Goal: Information Seeking & Learning: Learn about a topic

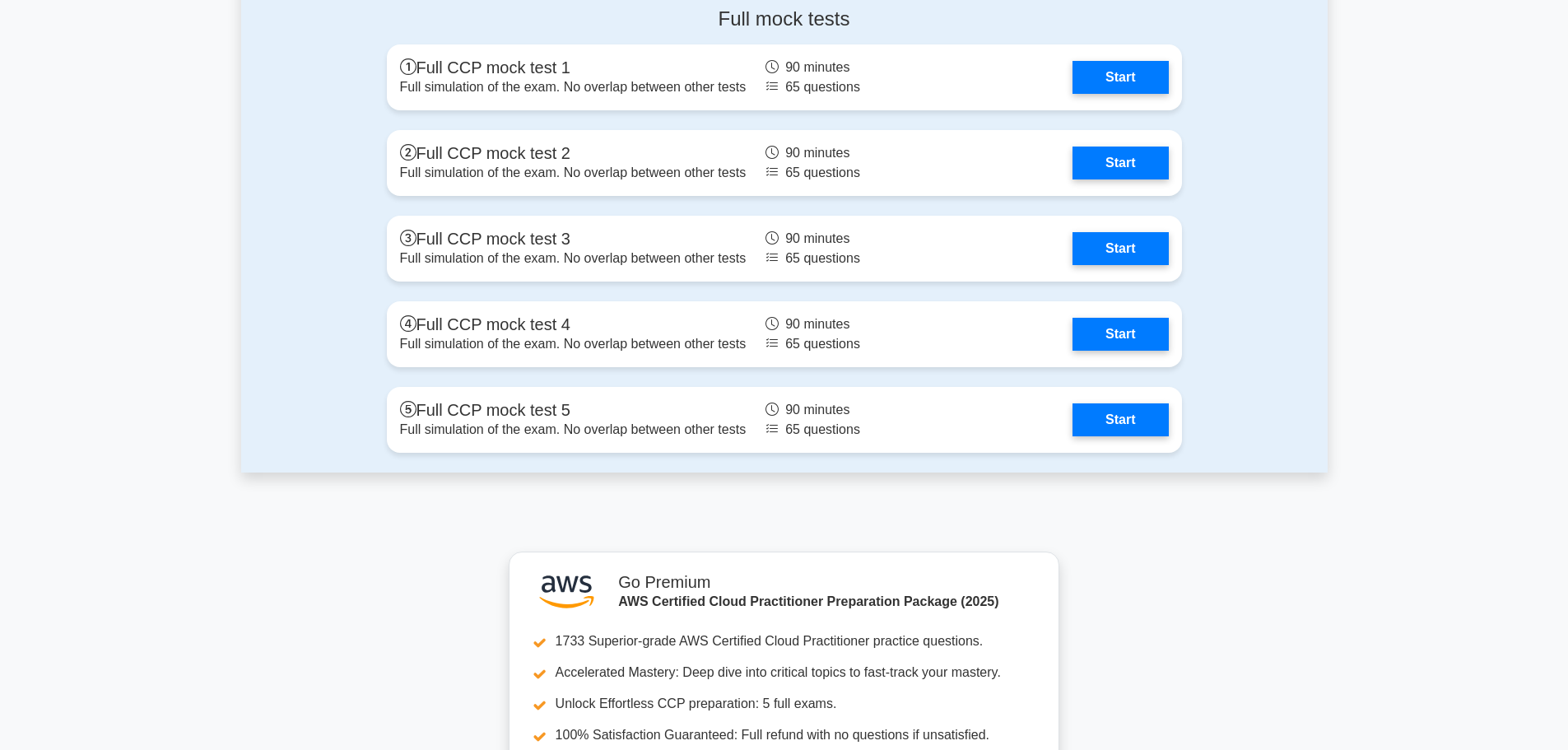
scroll to position [4114, 0]
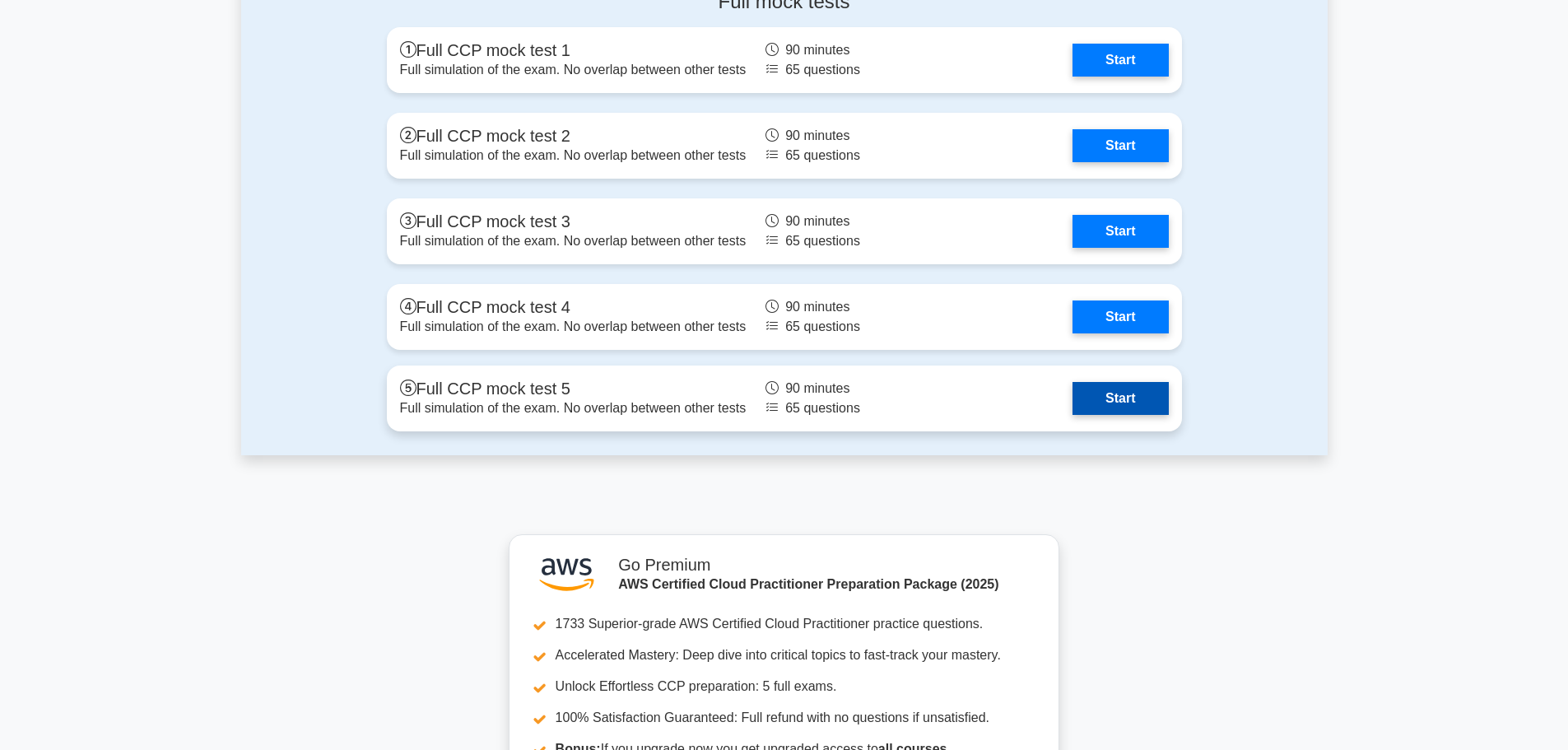
click at [1135, 400] on link "Start" at bounding box center [1119, 399] width 95 height 33
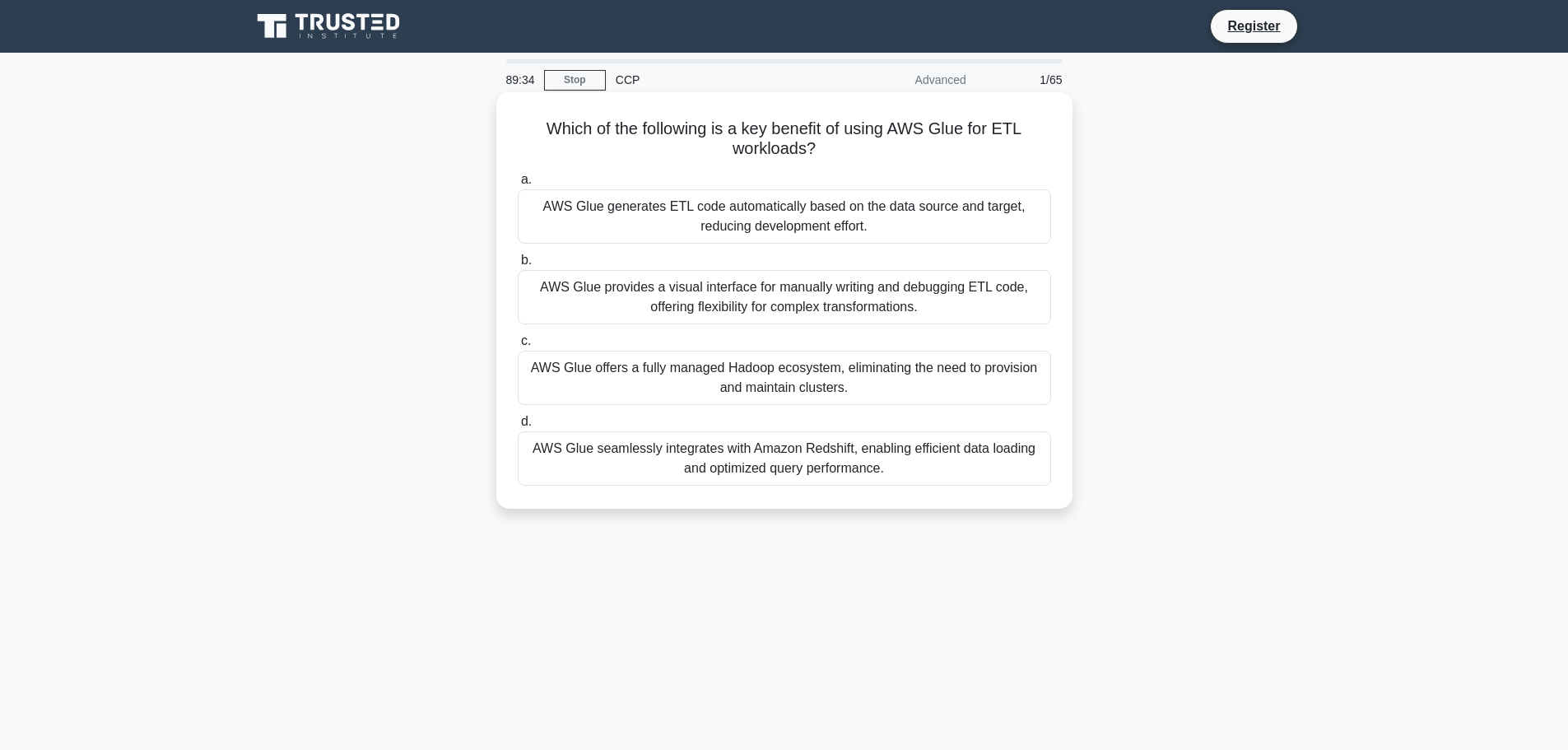
click at [930, 214] on div "AWS Glue generates ETL code automatically based on the data source and target, …" at bounding box center [784, 216] width 534 height 55
click at [518, 185] on input "a. AWS Glue generates ETL code automatically based on the data source and targe…" at bounding box center [518, 180] width 0 height 11
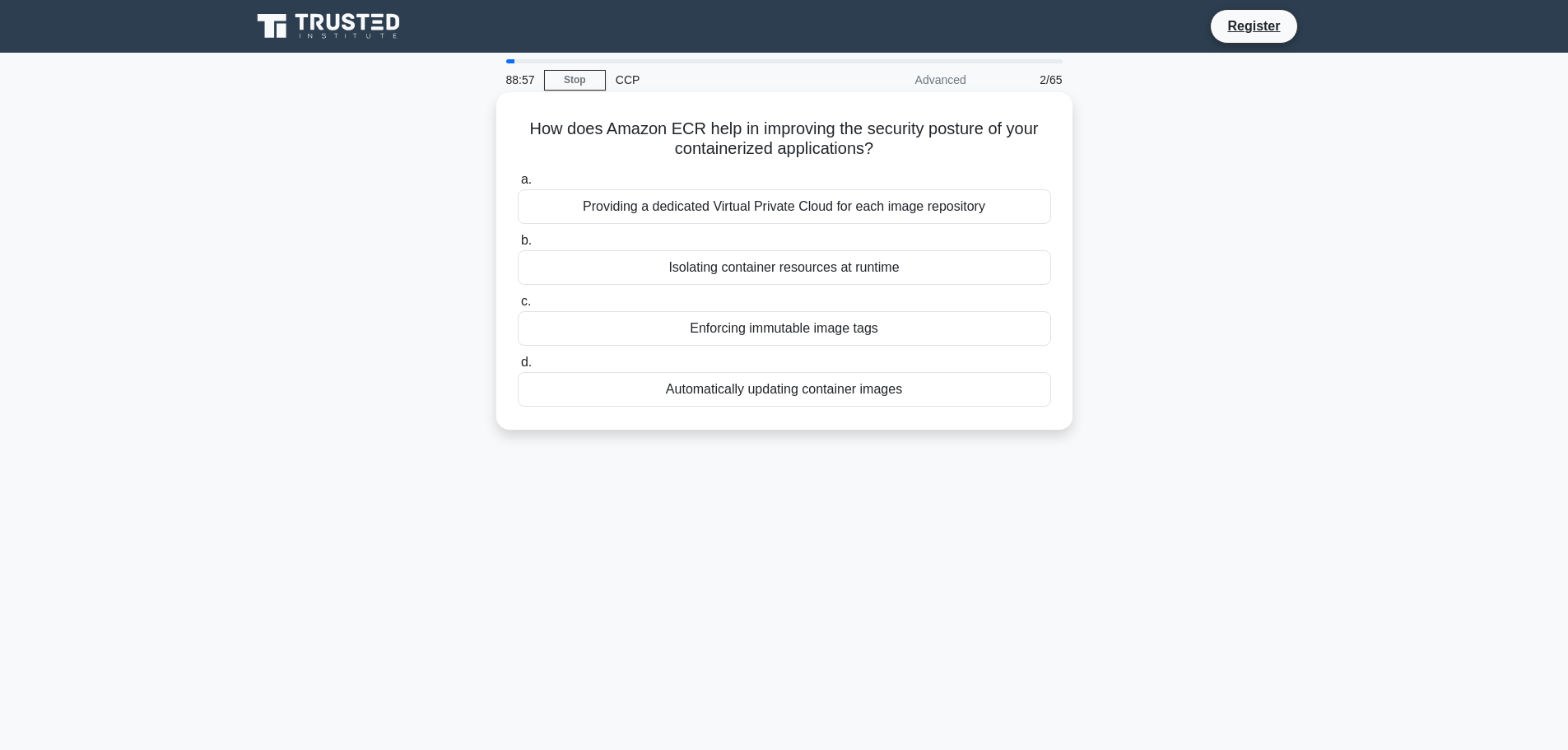
click at [816, 389] on div "Automatically updating container images" at bounding box center [784, 388] width 534 height 34
click at [518, 368] on input "d. Automatically updating container images" at bounding box center [518, 363] width 0 height 11
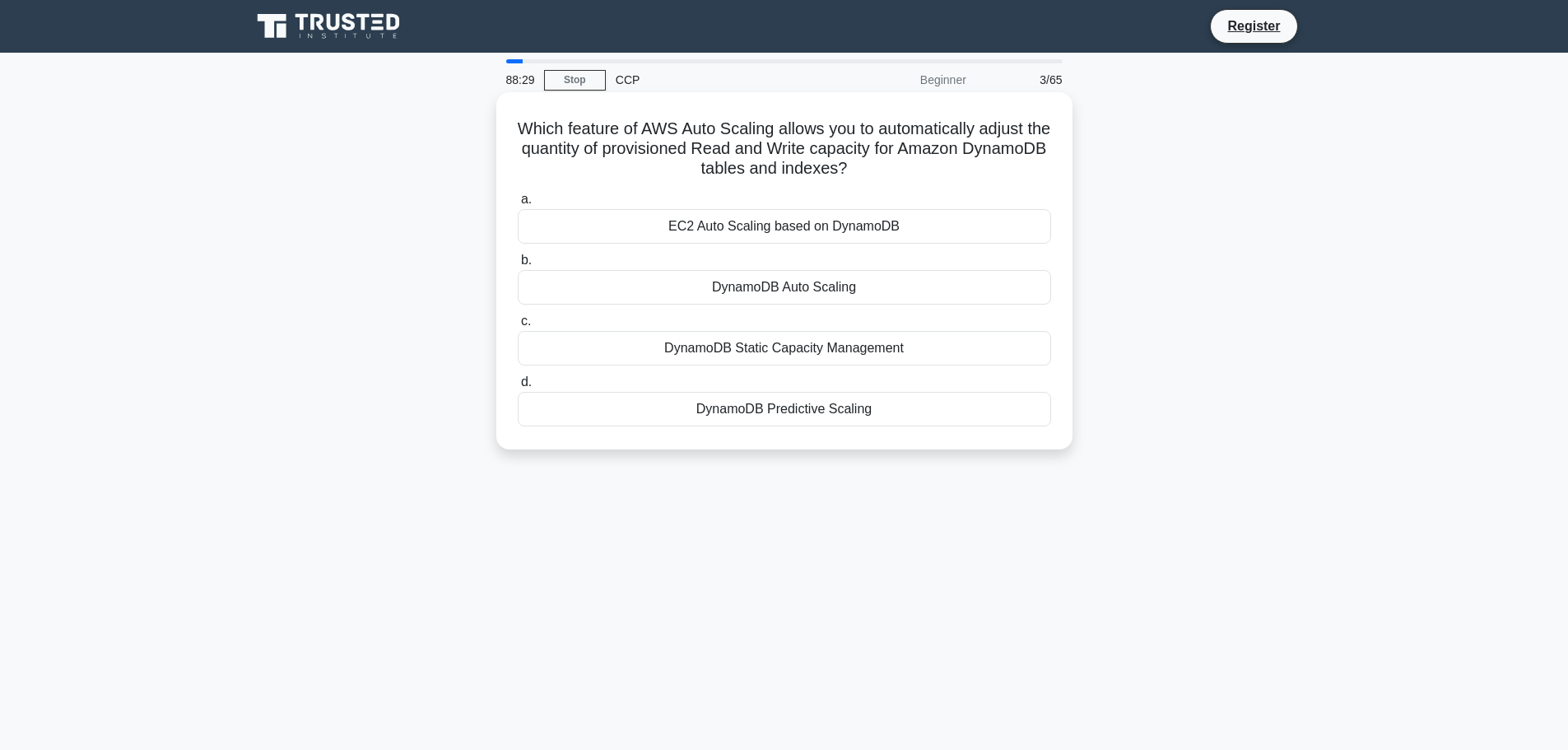
click at [818, 290] on div "DynamoDB Auto Scaling" at bounding box center [784, 287] width 534 height 34
click at [518, 265] on input "b. DynamoDB Auto Scaling" at bounding box center [518, 261] width 0 height 11
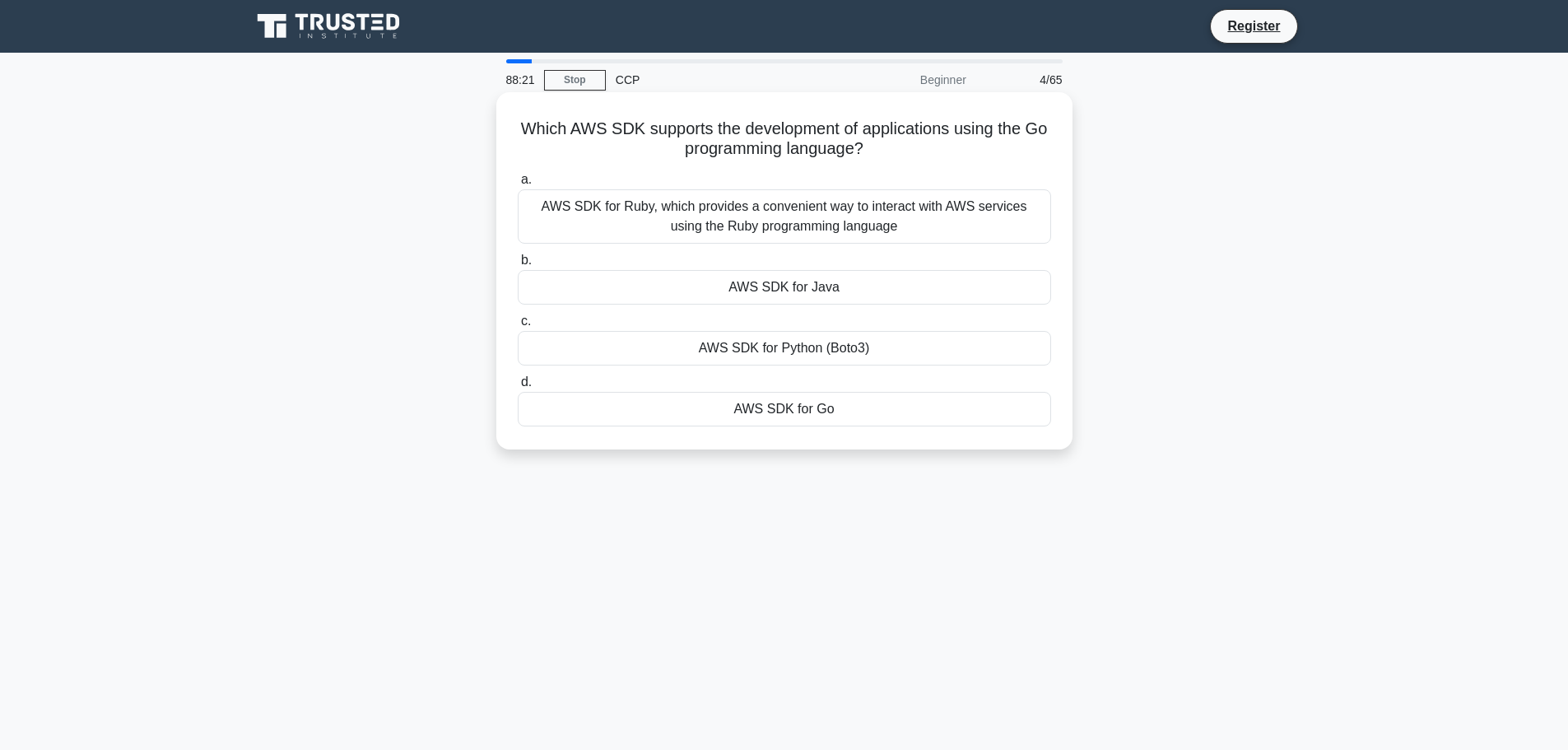
click at [818, 411] on div "AWS SDK for Go" at bounding box center [784, 409] width 534 height 34
click at [518, 387] on input "d. AWS SDK for Go" at bounding box center [518, 383] width 0 height 11
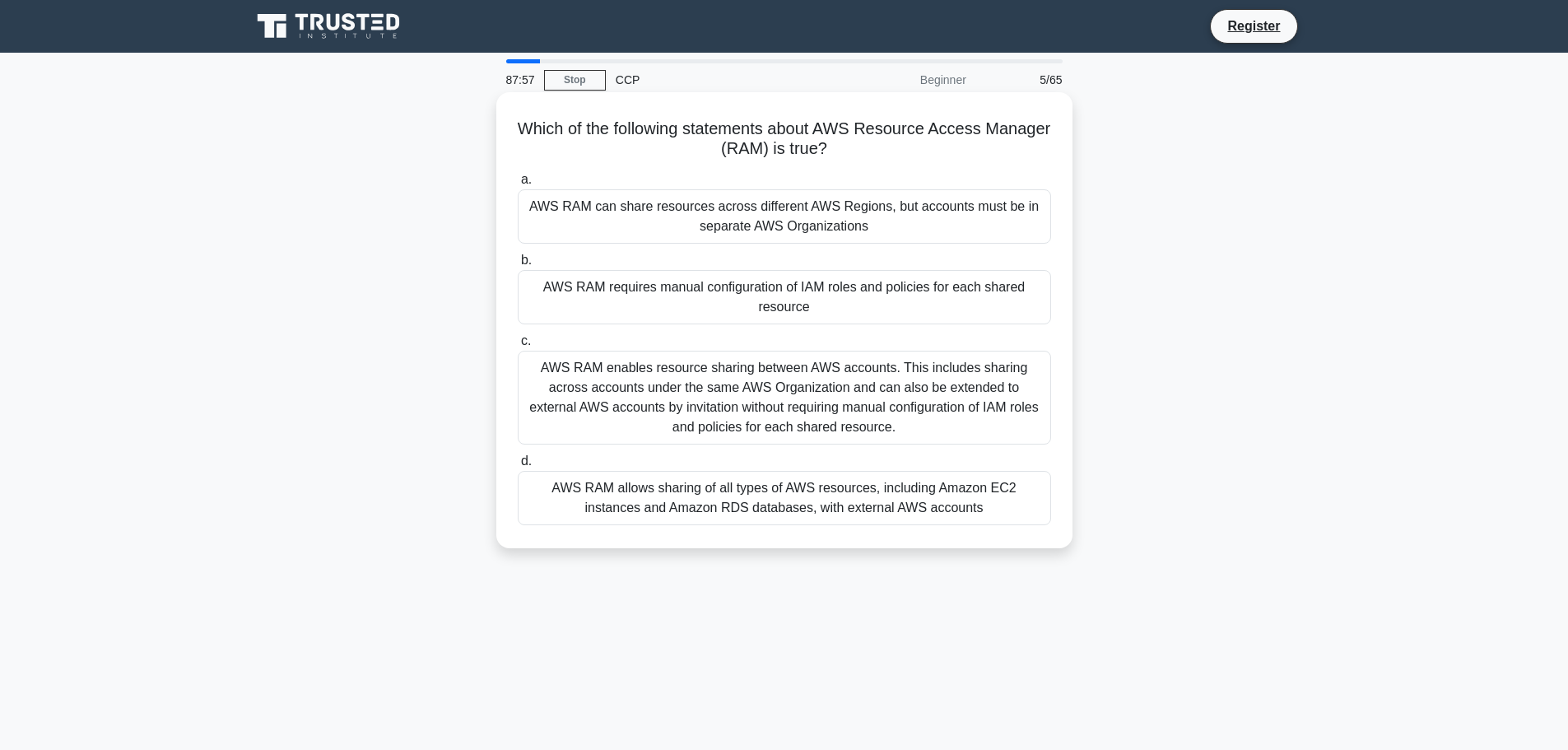
click at [801, 407] on div "AWS RAM enables resource sharing between AWS accounts. This includes sharing ac…" at bounding box center [784, 397] width 534 height 93
click at [518, 347] on input "c. AWS RAM enables resource sharing between AWS accounts. This includes sharing…" at bounding box center [518, 341] width 0 height 11
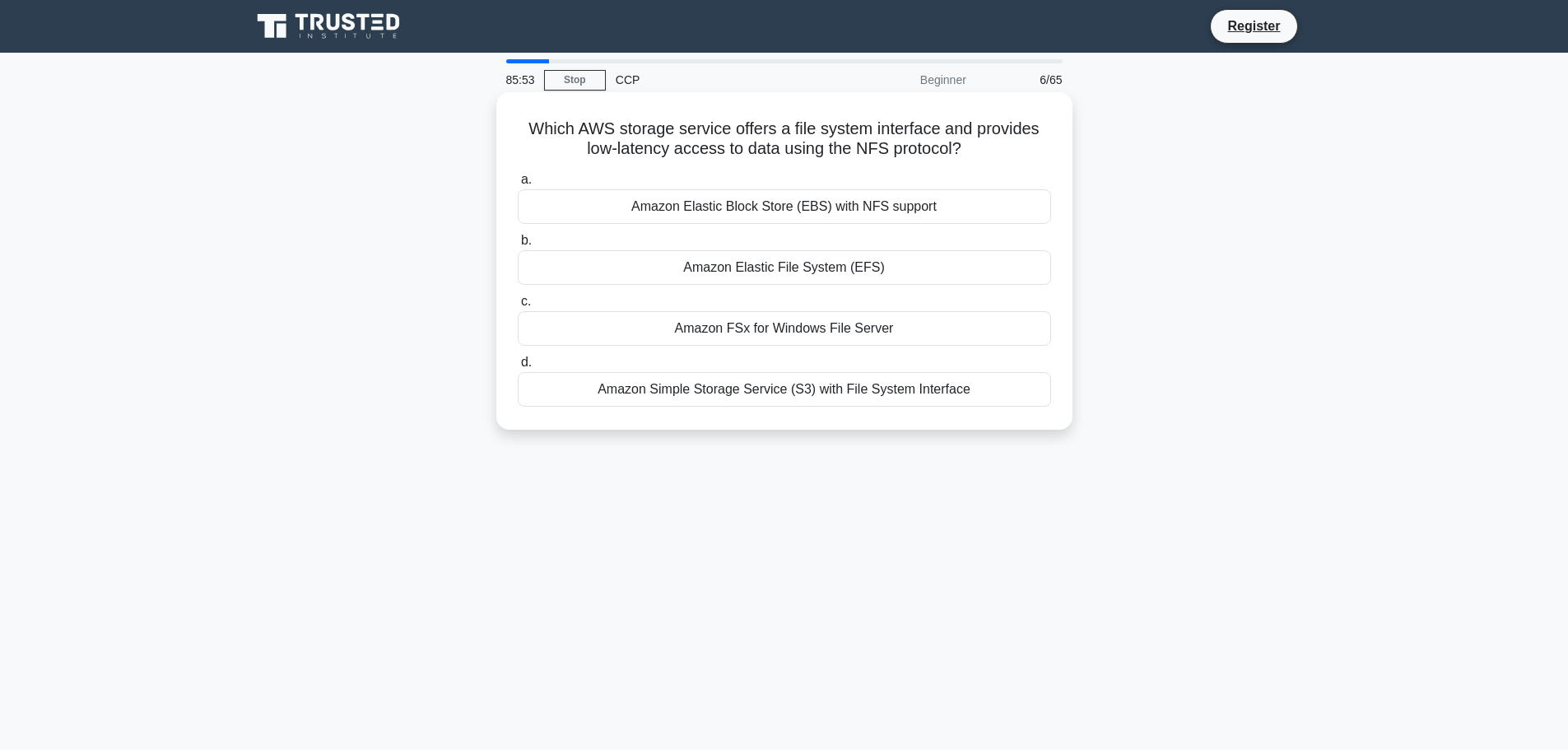
click at [808, 214] on div "Amazon Elastic Block Store (EBS) with NFS support" at bounding box center [784, 206] width 534 height 34
click at [518, 185] on input "a. Amazon Elastic Block Store (EBS) with NFS support" at bounding box center [518, 180] width 0 height 11
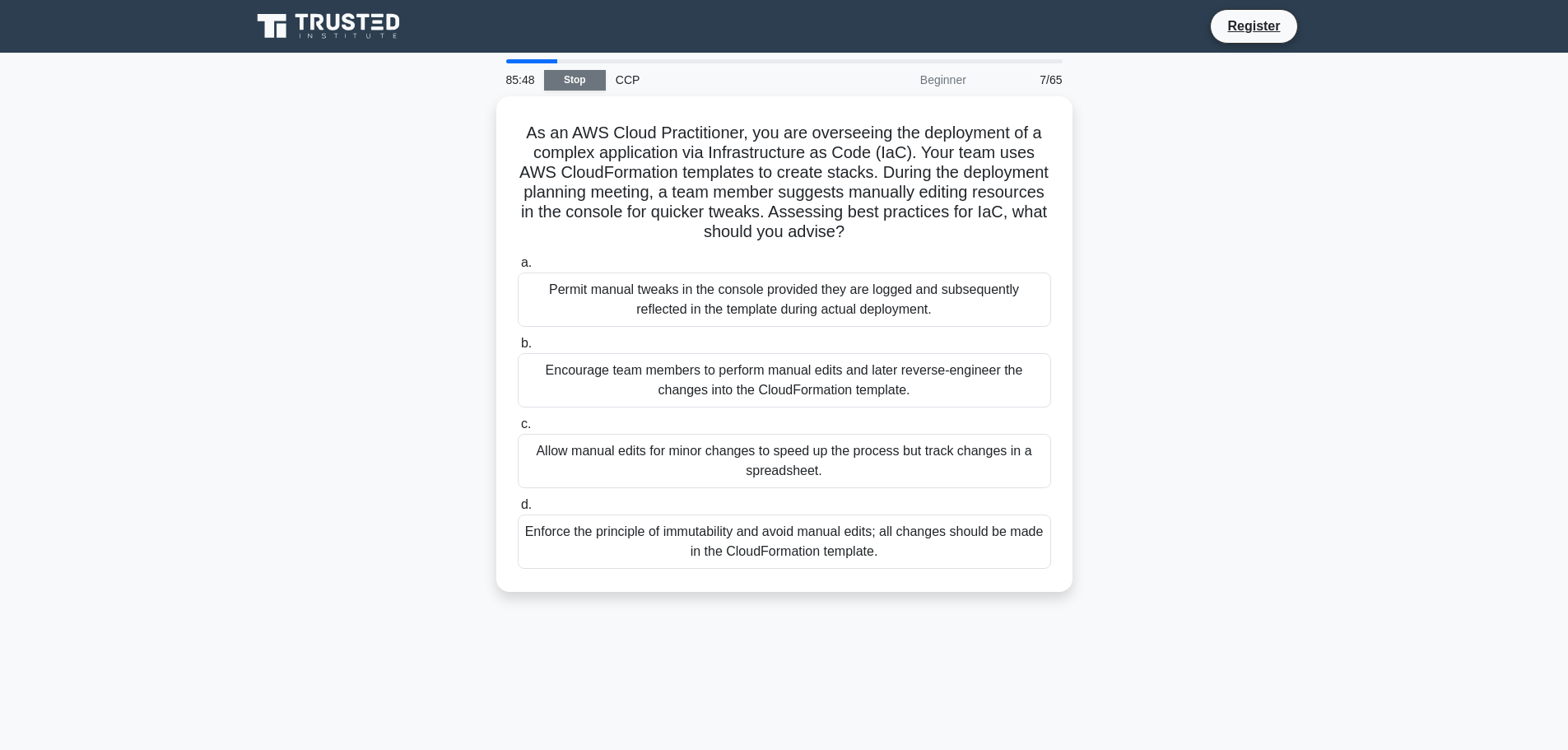
click at [572, 75] on link "Stop" at bounding box center [574, 80] width 62 height 20
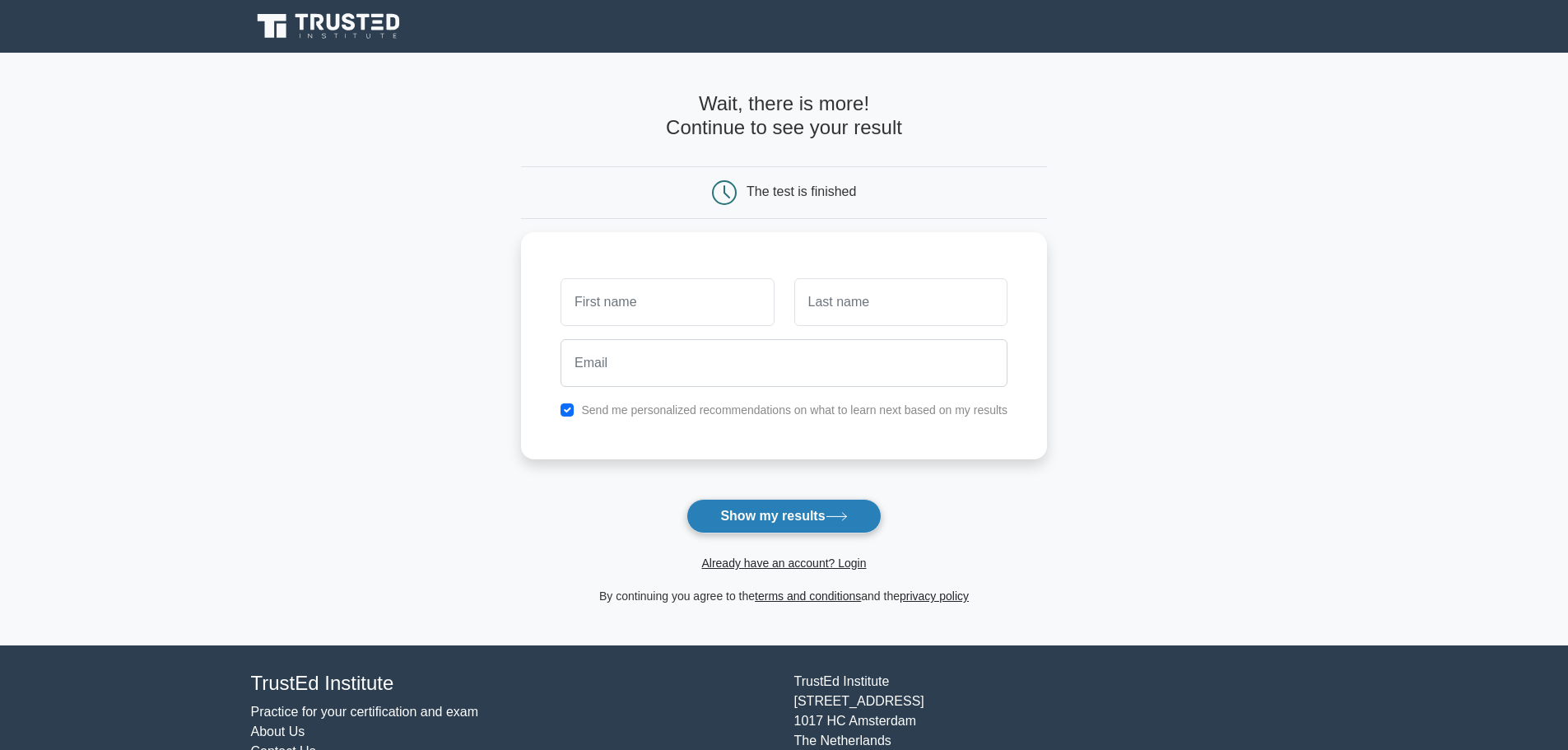
click at [826, 510] on button "Show my results" at bounding box center [784, 515] width 194 height 34
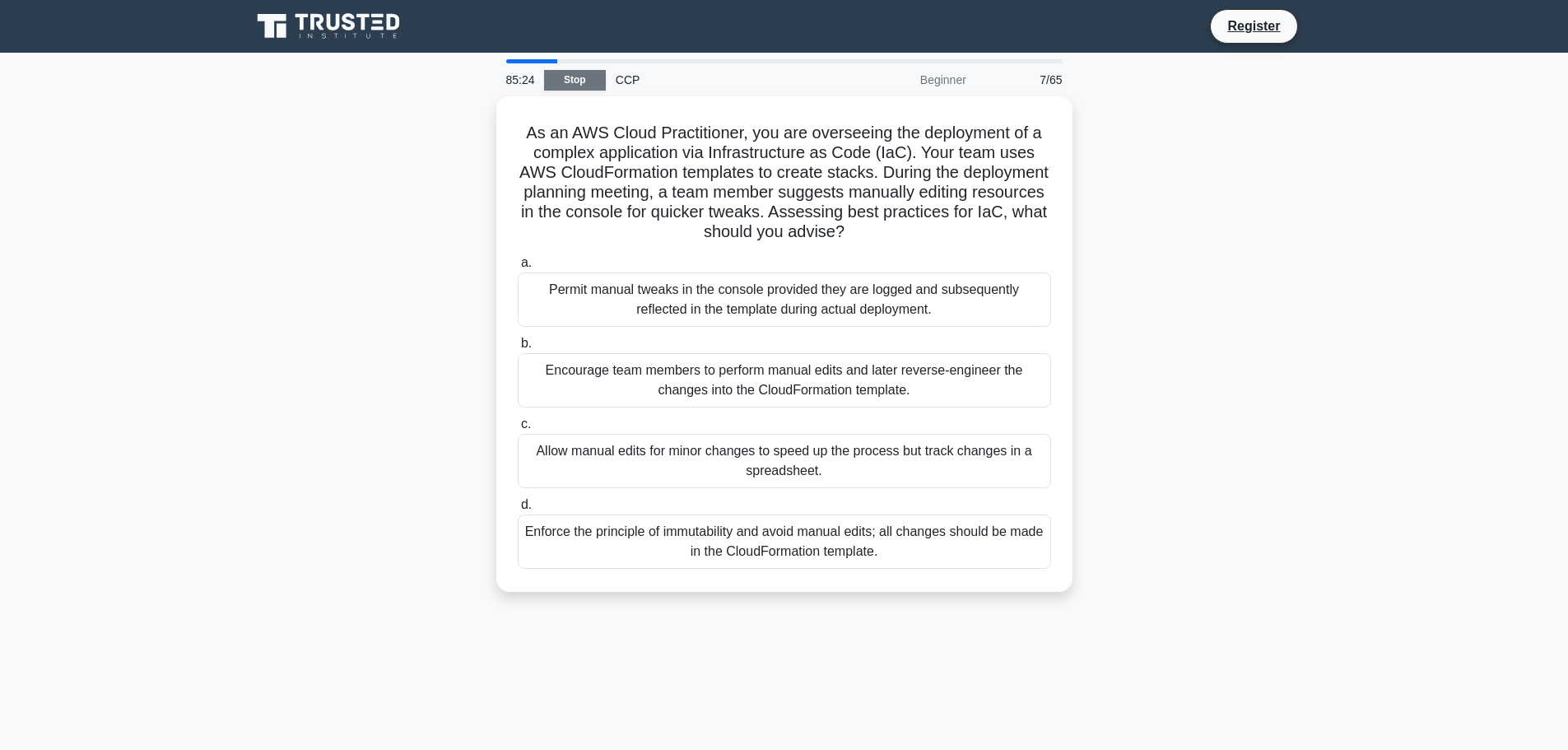
click at [586, 75] on link "Stop" at bounding box center [574, 80] width 62 height 20
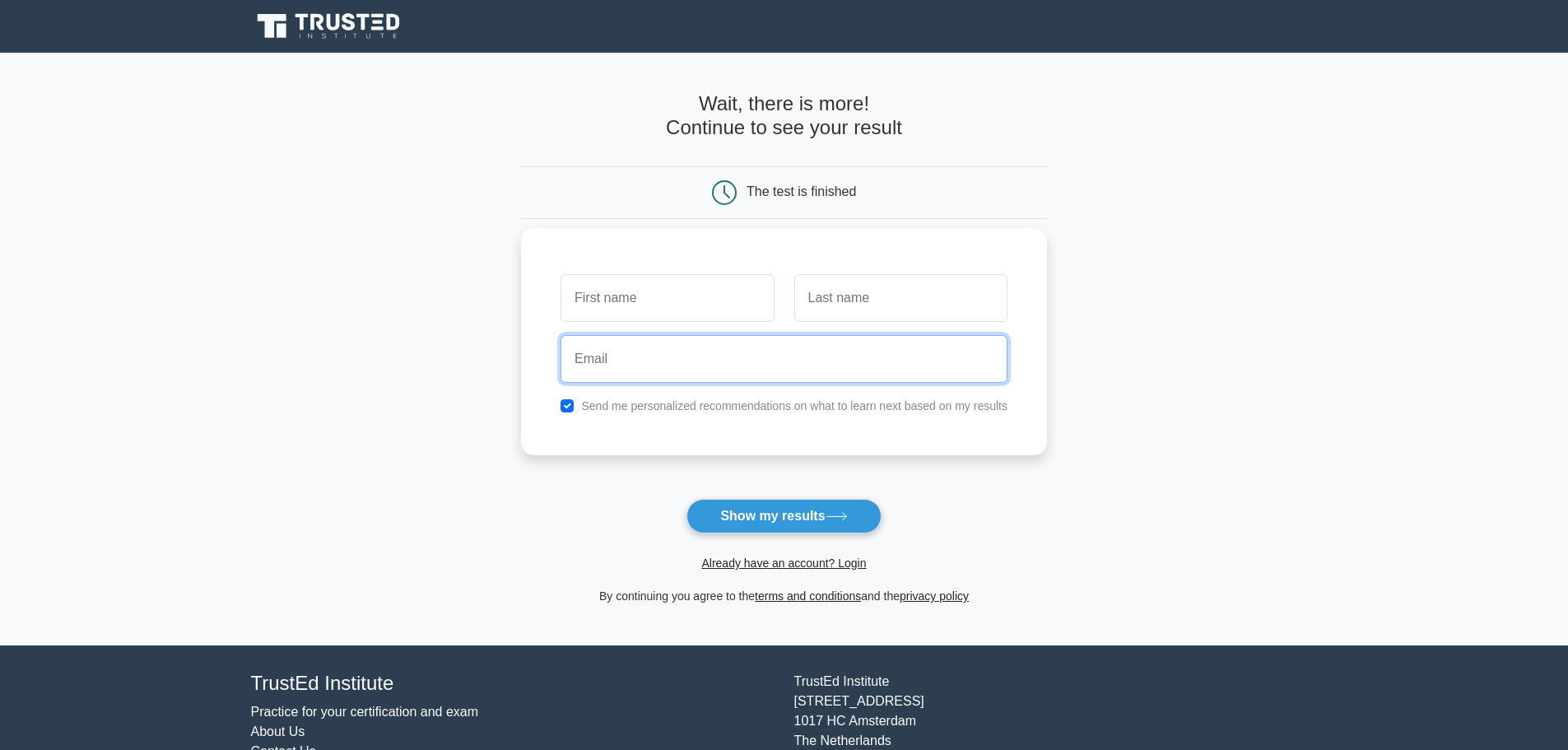
click at [666, 348] on input "email" at bounding box center [784, 359] width 447 height 48
type input "[EMAIL_ADDRESS][DOMAIN_NAME]"
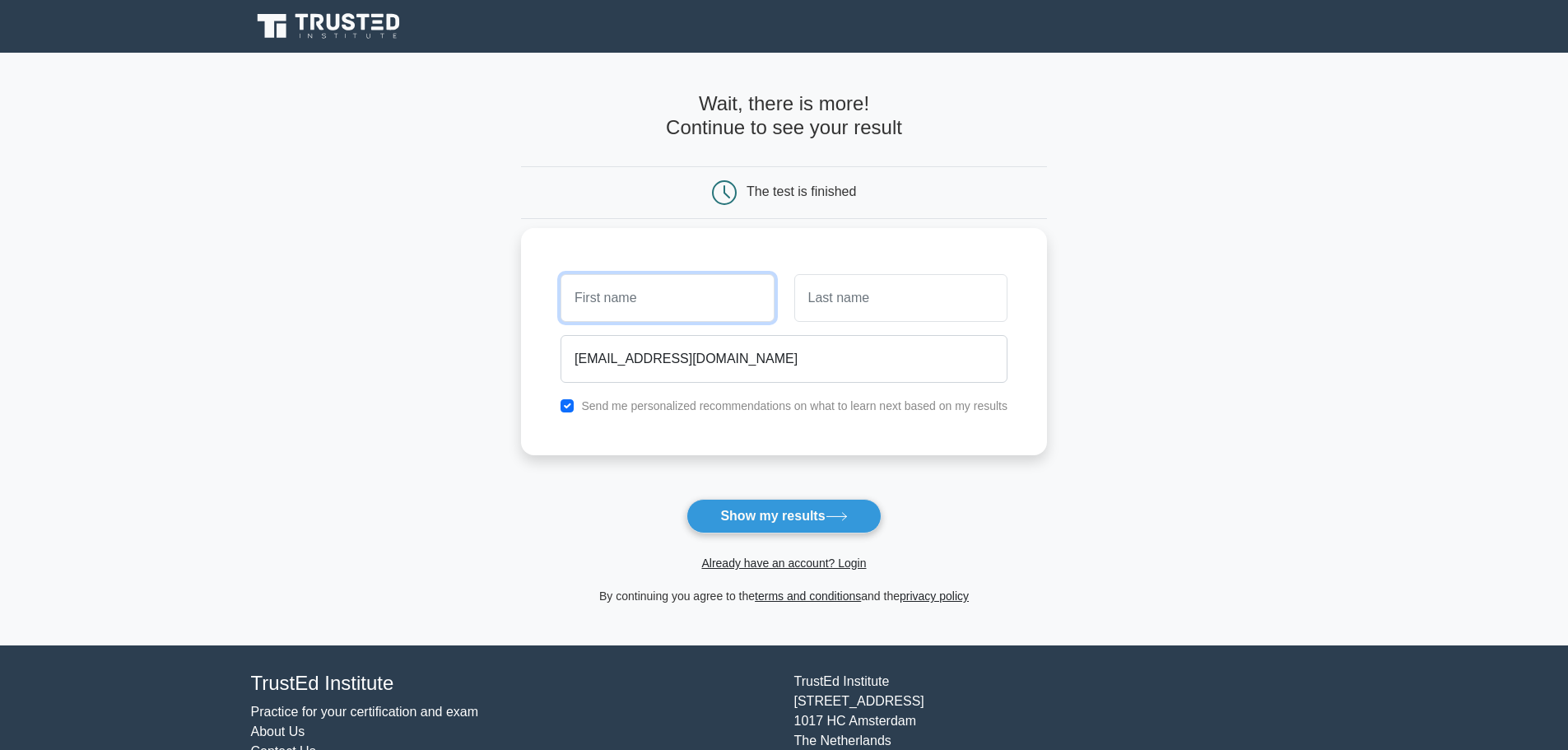
click at [683, 299] on input "text" at bounding box center [667, 298] width 213 height 48
type input "[PERSON_NAME]"
click at [858, 289] on input "text" at bounding box center [901, 298] width 213 height 48
type input "Wajaahath"
click at [566, 402] on input "checkbox" at bounding box center [567, 406] width 13 height 13
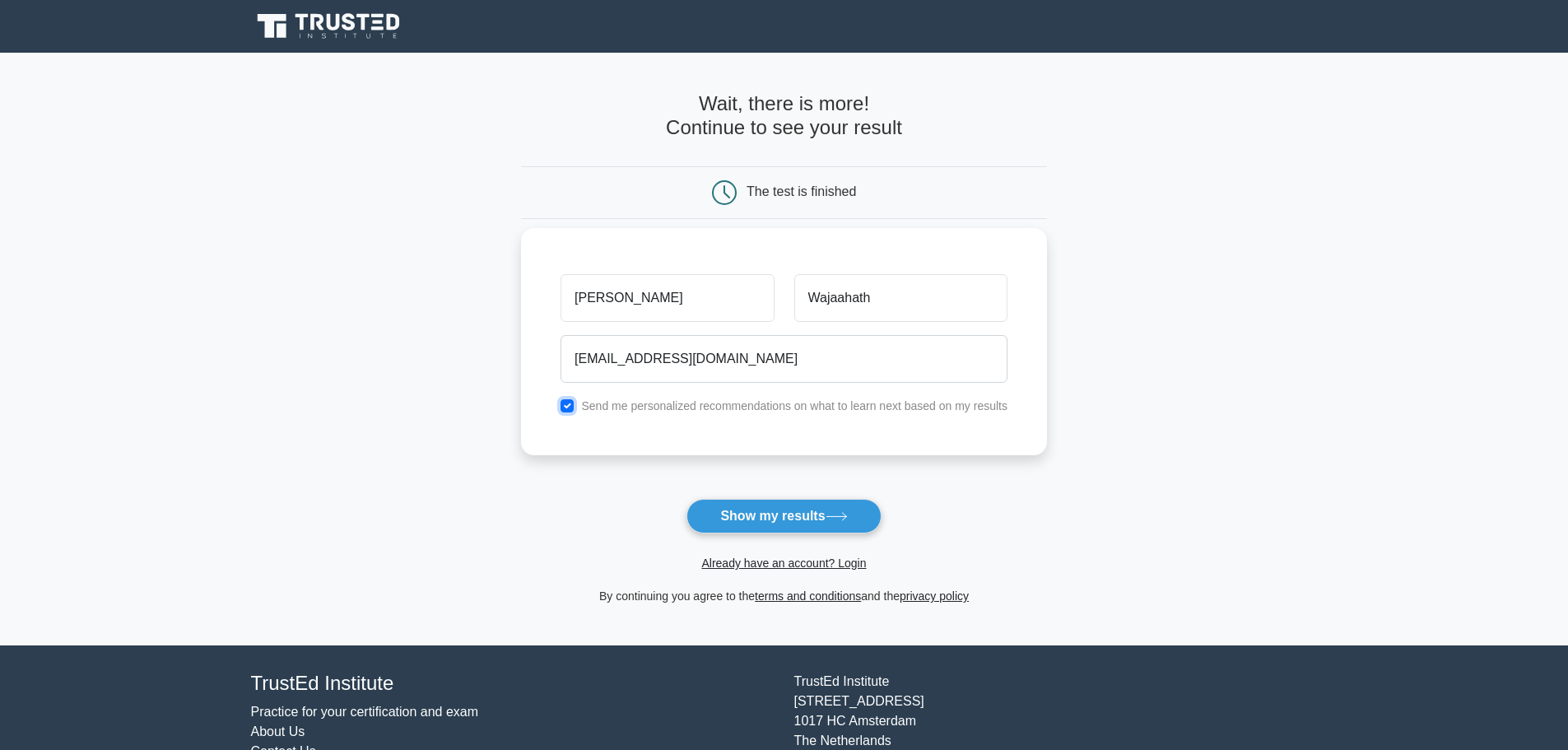
checkbox input "false"
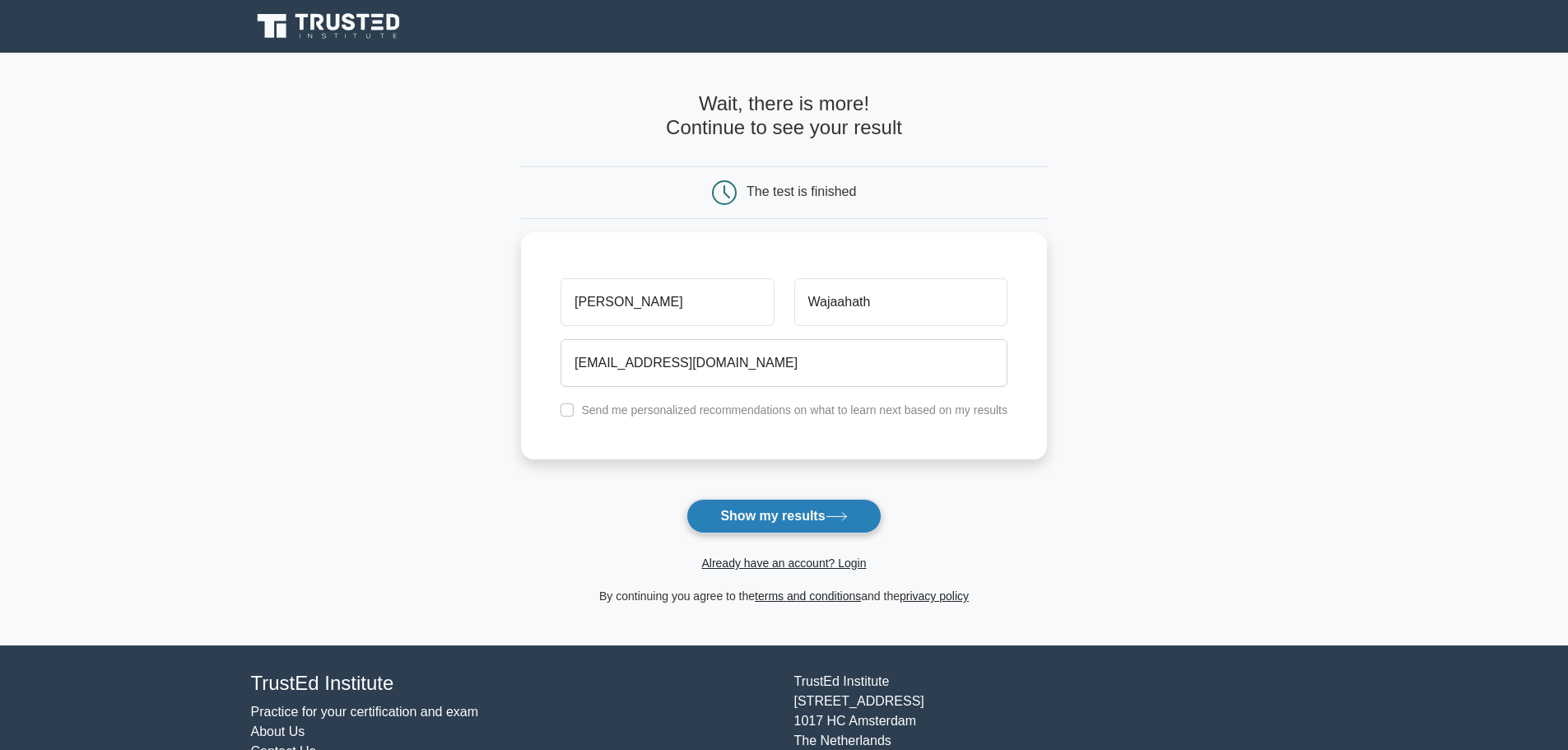
click at [796, 523] on button "Show my results" at bounding box center [784, 515] width 194 height 34
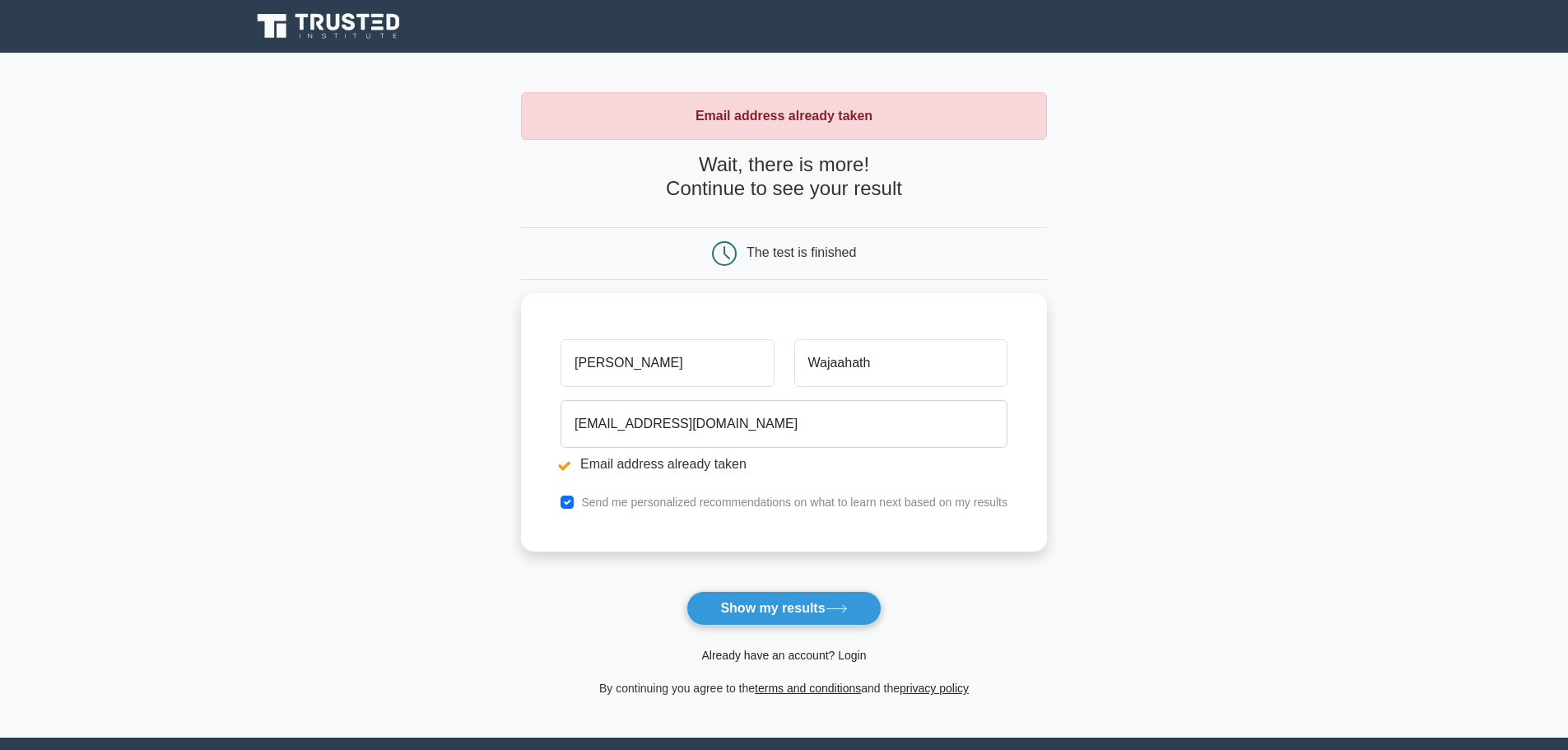
click at [833, 653] on link "Already have an account? Login" at bounding box center [784, 655] width 165 height 13
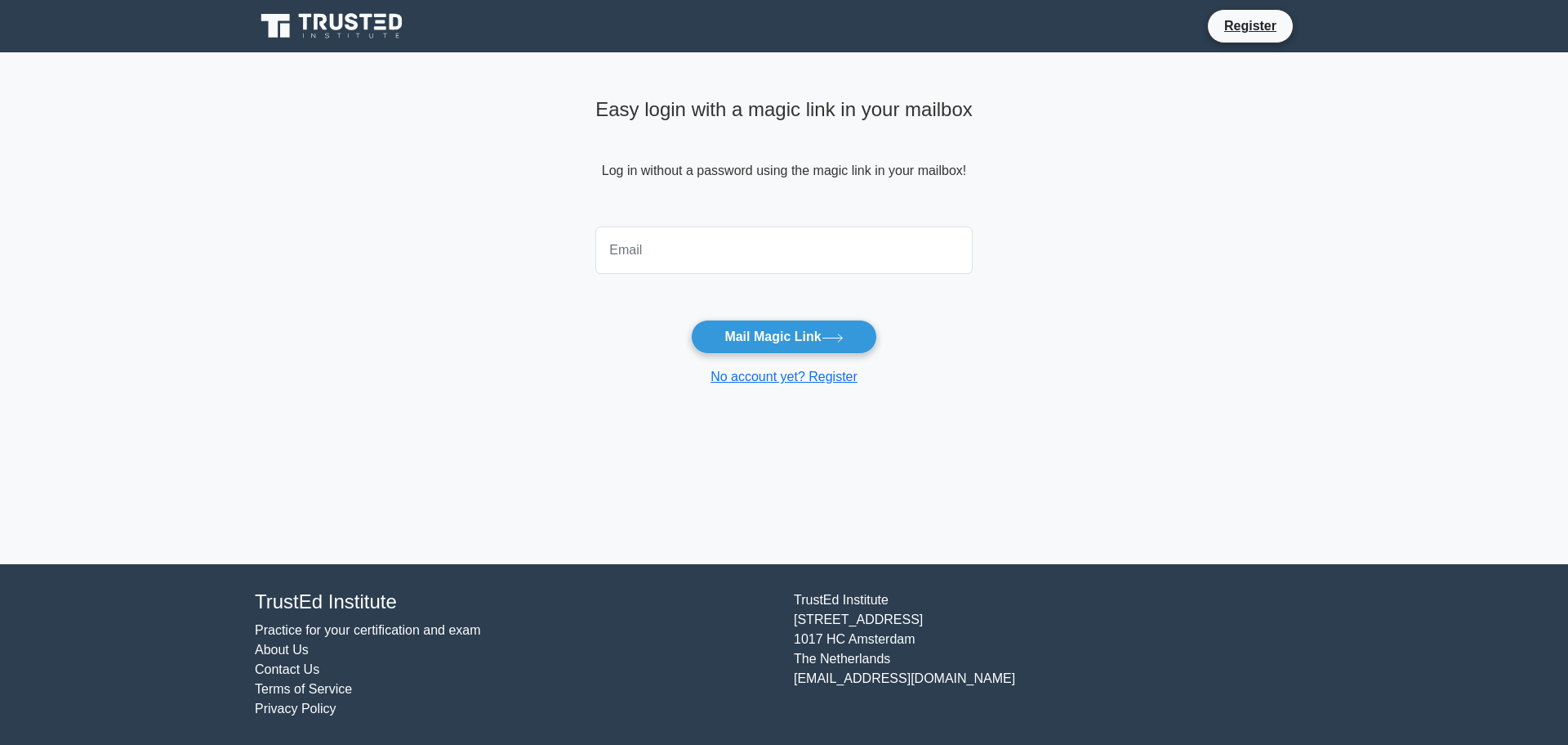
click at [673, 242] on input "email" at bounding box center [784, 250] width 377 height 48
type input "mwajaahath@gmail.com"
click at [812, 342] on button "Mail Magic Link" at bounding box center [784, 336] width 185 height 34
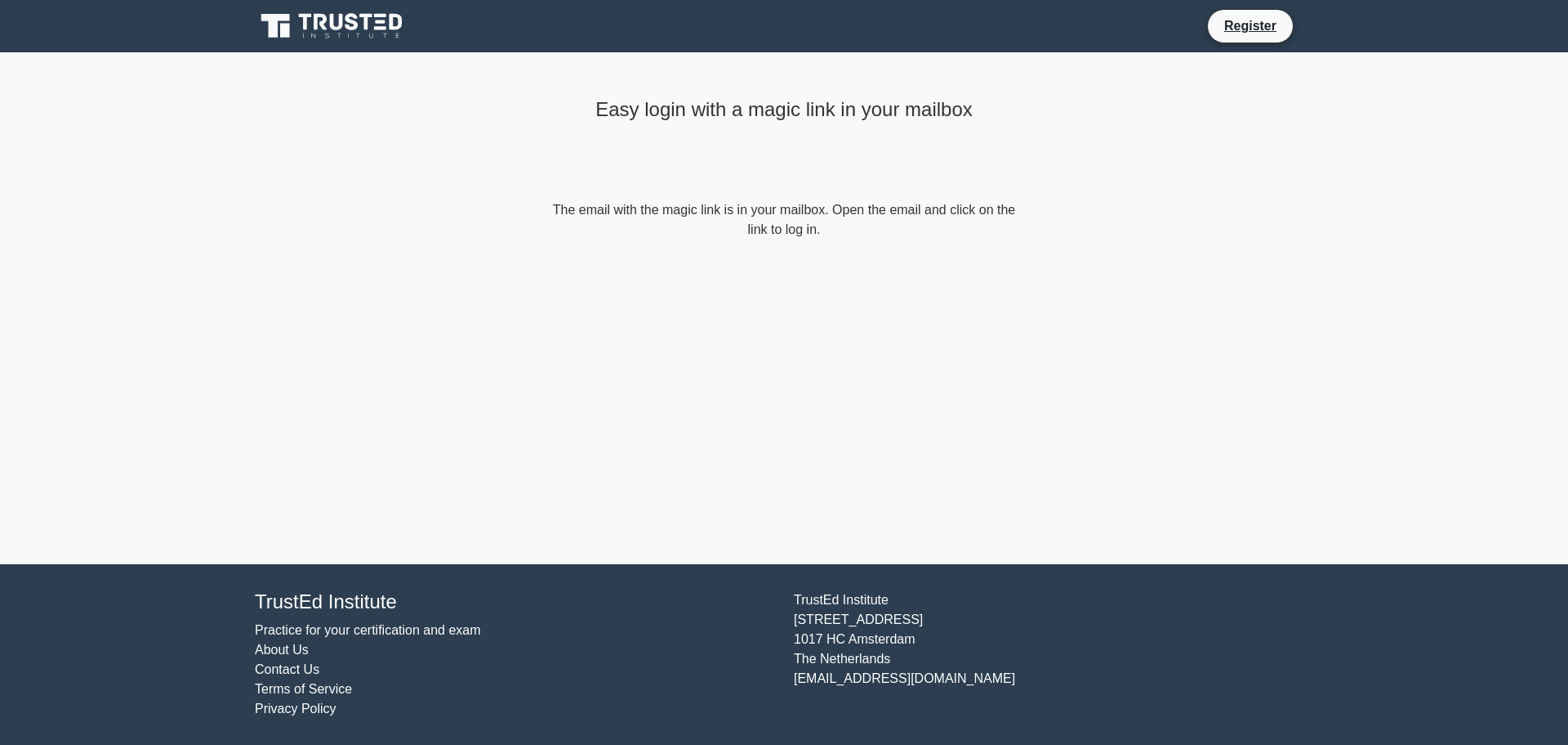
click at [290, 14] on icon at bounding box center [333, 27] width 157 height 31
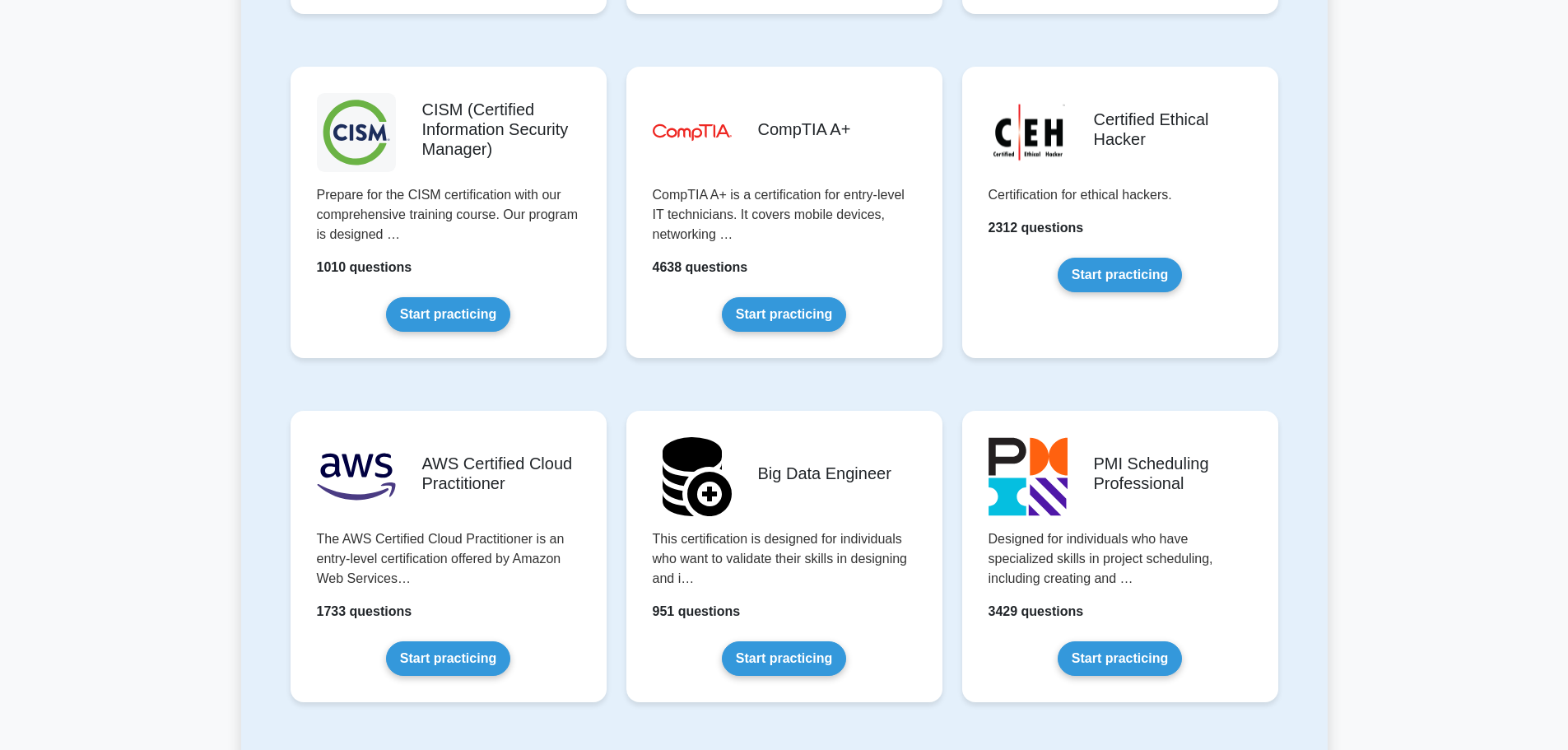
scroll to position [2386, 0]
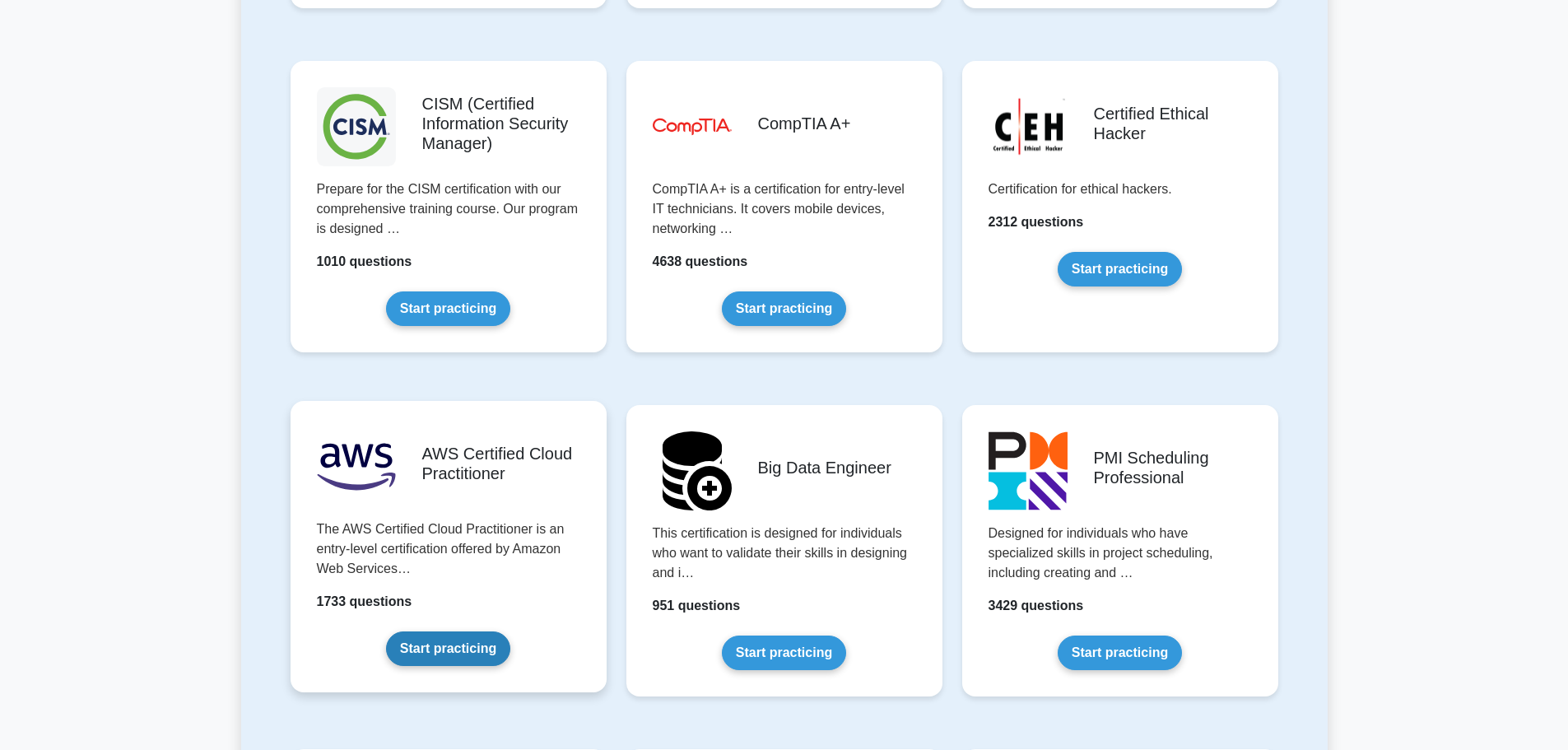
click at [464, 638] on link "Start practicing" at bounding box center [448, 647] width 124 height 34
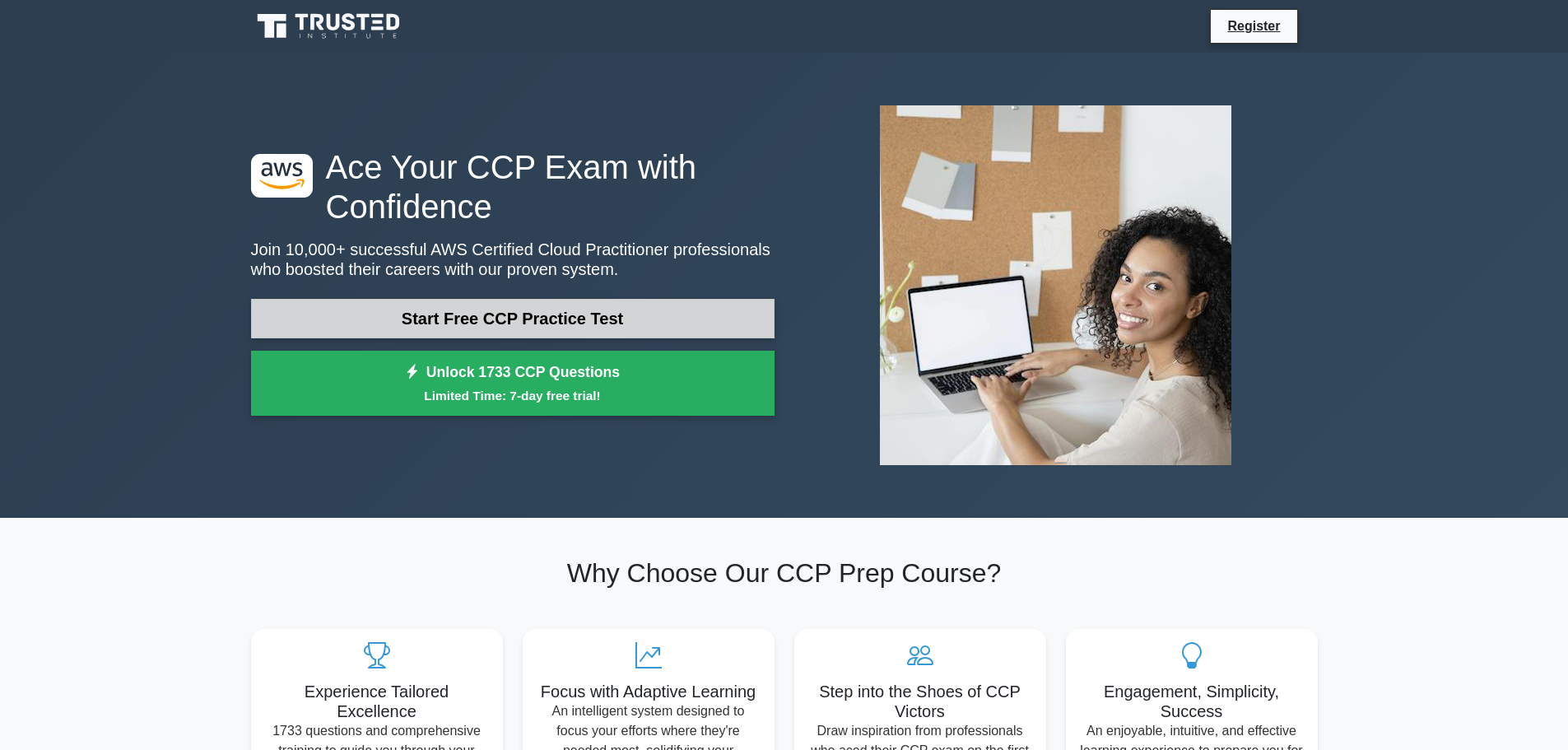
click at [563, 317] on link "Start Free CCP Practice Test" at bounding box center [512, 318] width 524 height 40
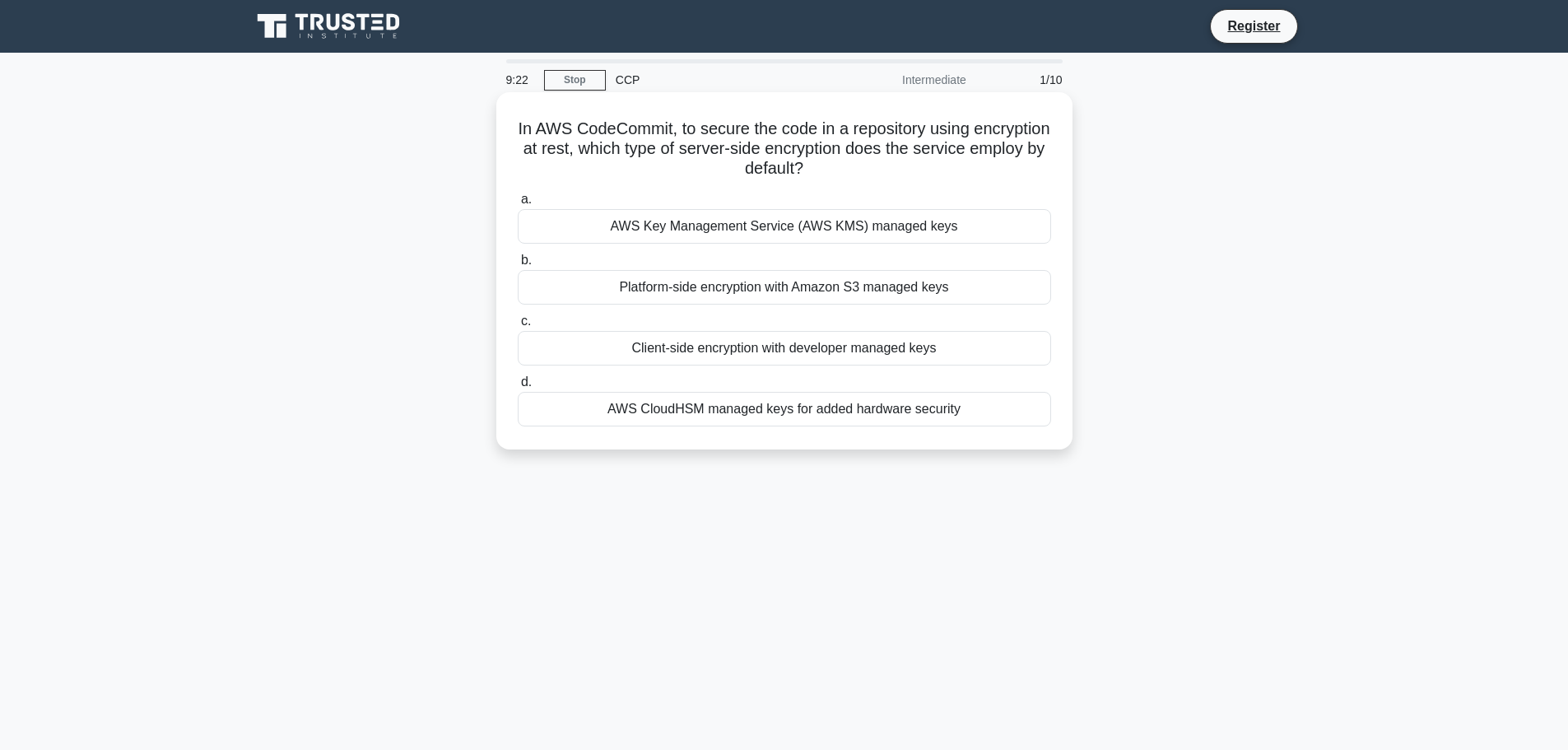
click at [796, 415] on div "AWS CloudHSM managed keys for added hardware security" at bounding box center [784, 409] width 534 height 34
click at [518, 387] on input "d. AWS CloudHSM managed keys for added hardware security" at bounding box center [518, 383] width 0 height 11
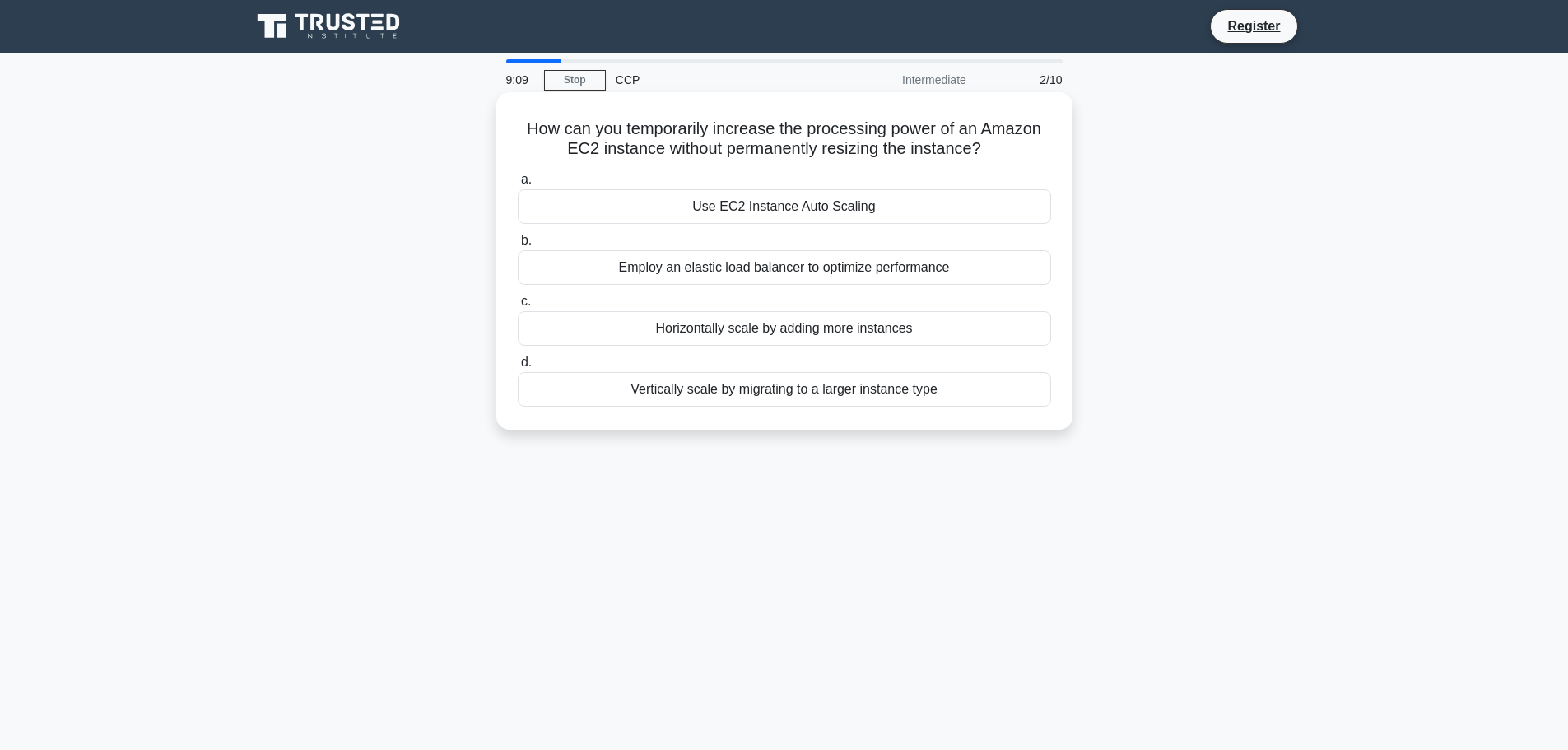
click at [919, 206] on div "Use EC2 Instance Auto Scaling" at bounding box center [784, 206] width 534 height 34
click at [518, 185] on input "a. Use EC2 Instance Auto Scaling" at bounding box center [518, 180] width 0 height 11
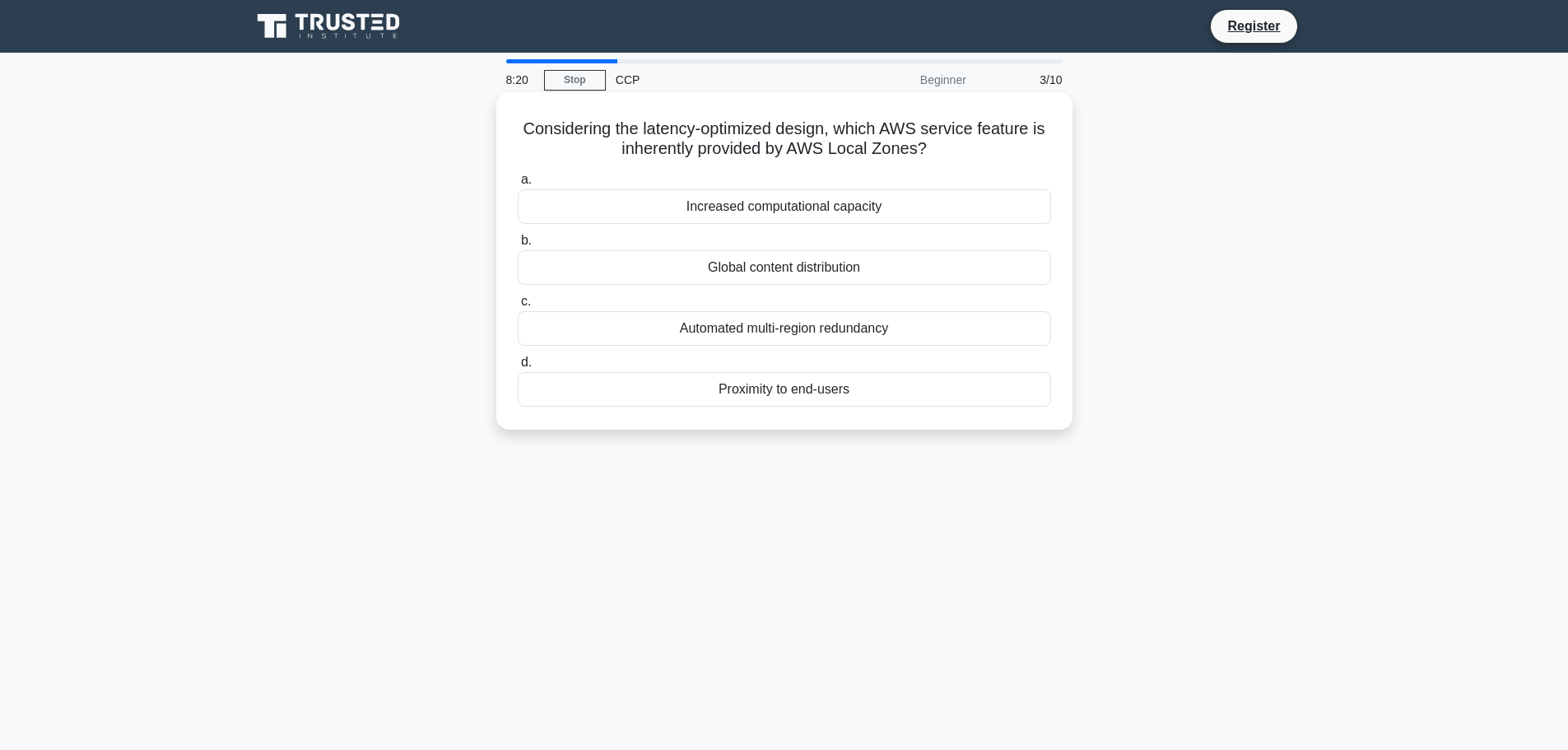
click at [804, 382] on div "Proximity to end-users" at bounding box center [784, 388] width 534 height 34
click at [518, 368] on input "d. Proximity to end-users" at bounding box center [518, 363] width 0 height 11
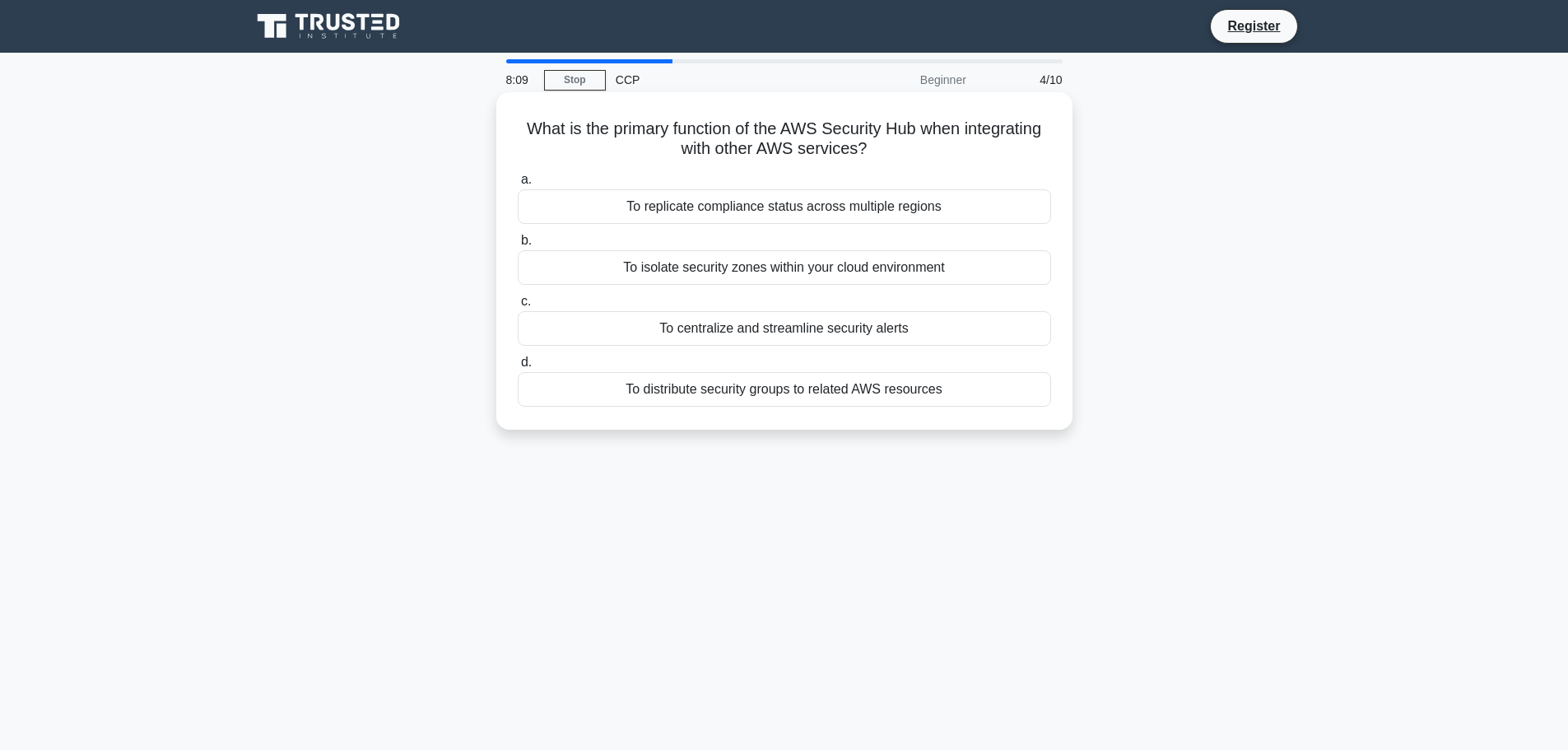
click at [765, 335] on div "To centralize and streamline security alerts" at bounding box center [784, 327] width 534 height 34
click at [518, 307] on input "c. To centralize and streamline security alerts" at bounding box center [518, 301] width 0 height 11
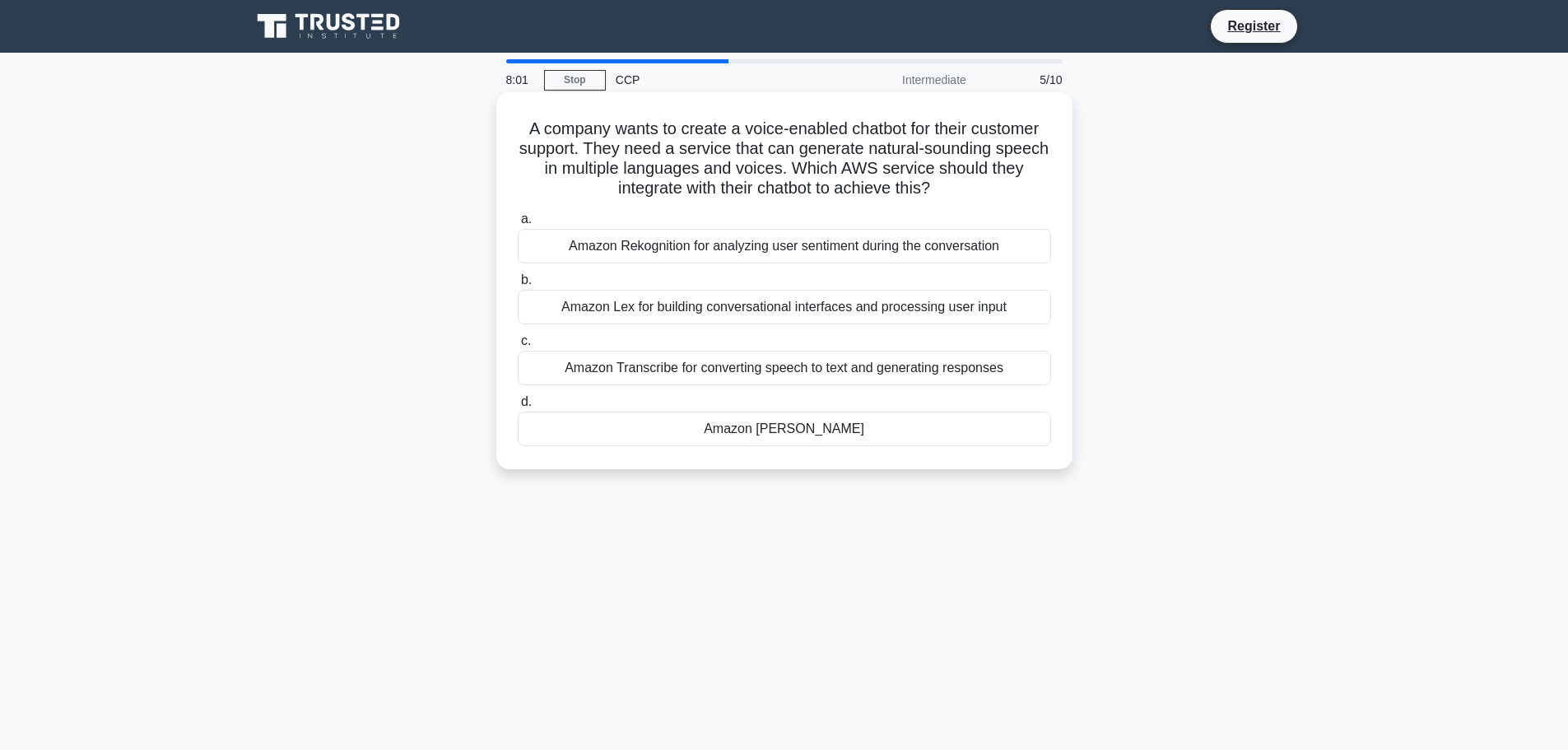
click at [810, 432] on div "Amazon Polly" at bounding box center [784, 428] width 534 height 34
click at [518, 407] on input "d. Amazon Polly" at bounding box center [518, 402] width 0 height 11
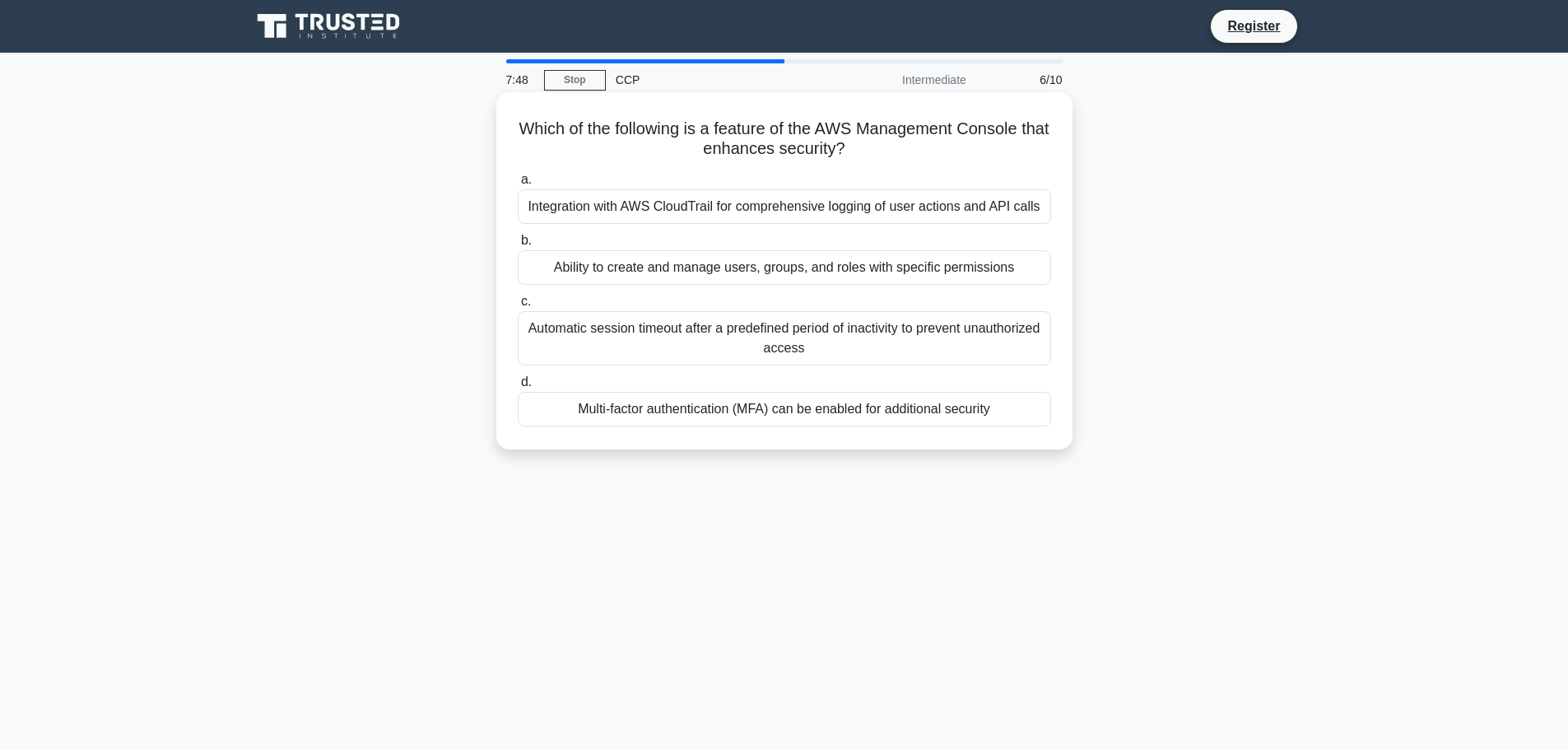
click at [769, 411] on div "Multi-factor authentication (MFA) can be enabled for additional security" at bounding box center [784, 409] width 534 height 34
click at [518, 387] on input "d. Multi-factor authentication (MFA) can be enabled for additional security" at bounding box center [518, 383] width 0 height 11
click at [709, 206] on div "To provide pre-built conversational interfaces for common use cases and industr…" at bounding box center [784, 206] width 534 height 34
click at [518, 185] on input "a. To provide pre-built conversational interfaces for common use cases and indu…" at bounding box center [518, 180] width 0 height 11
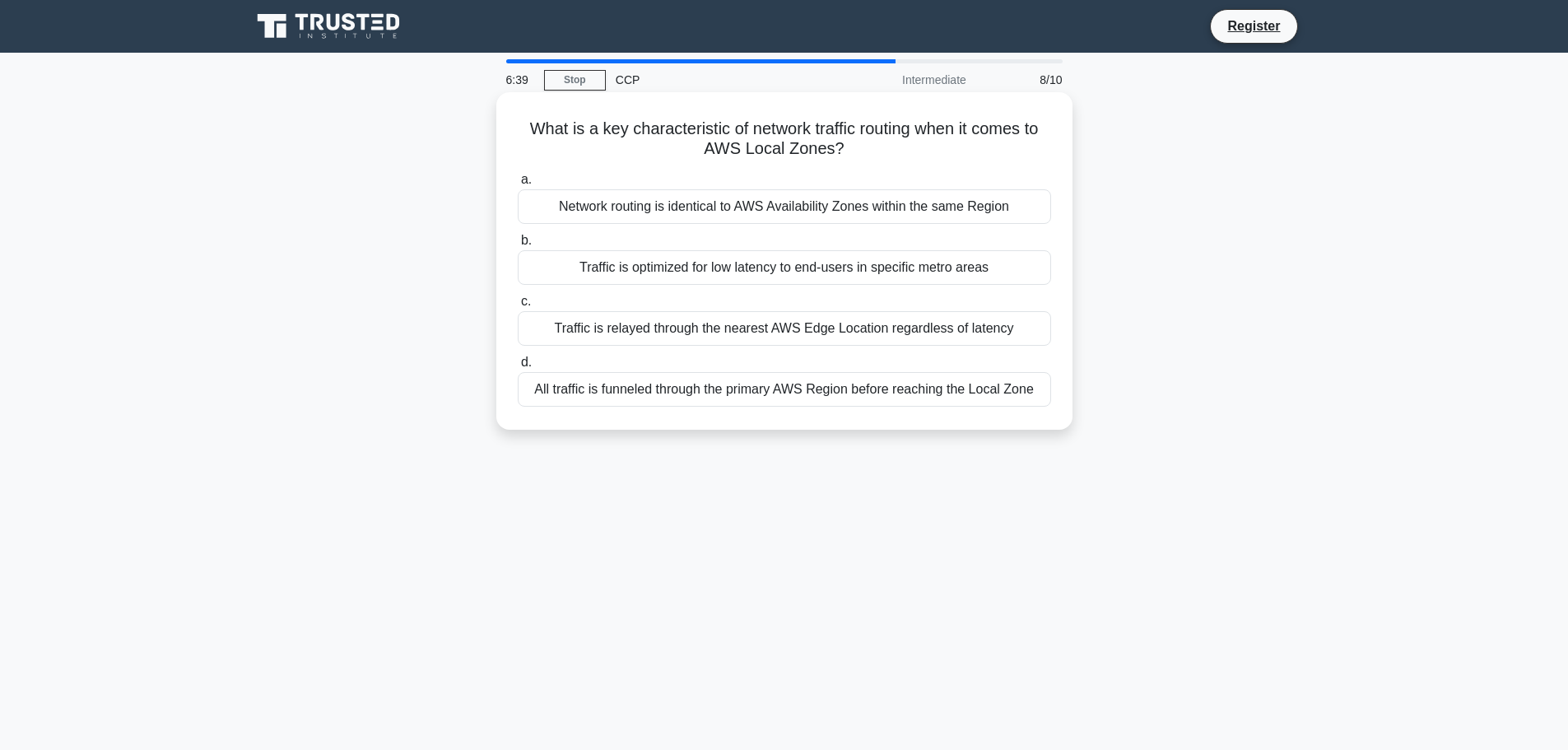
click at [811, 270] on div "Traffic is optimized for low latency to end-users in specific metro areas" at bounding box center [784, 266] width 534 height 34
click at [518, 246] on input "b. Traffic is optimized for low latency to end-users in specific metro areas" at bounding box center [518, 240] width 0 height 11
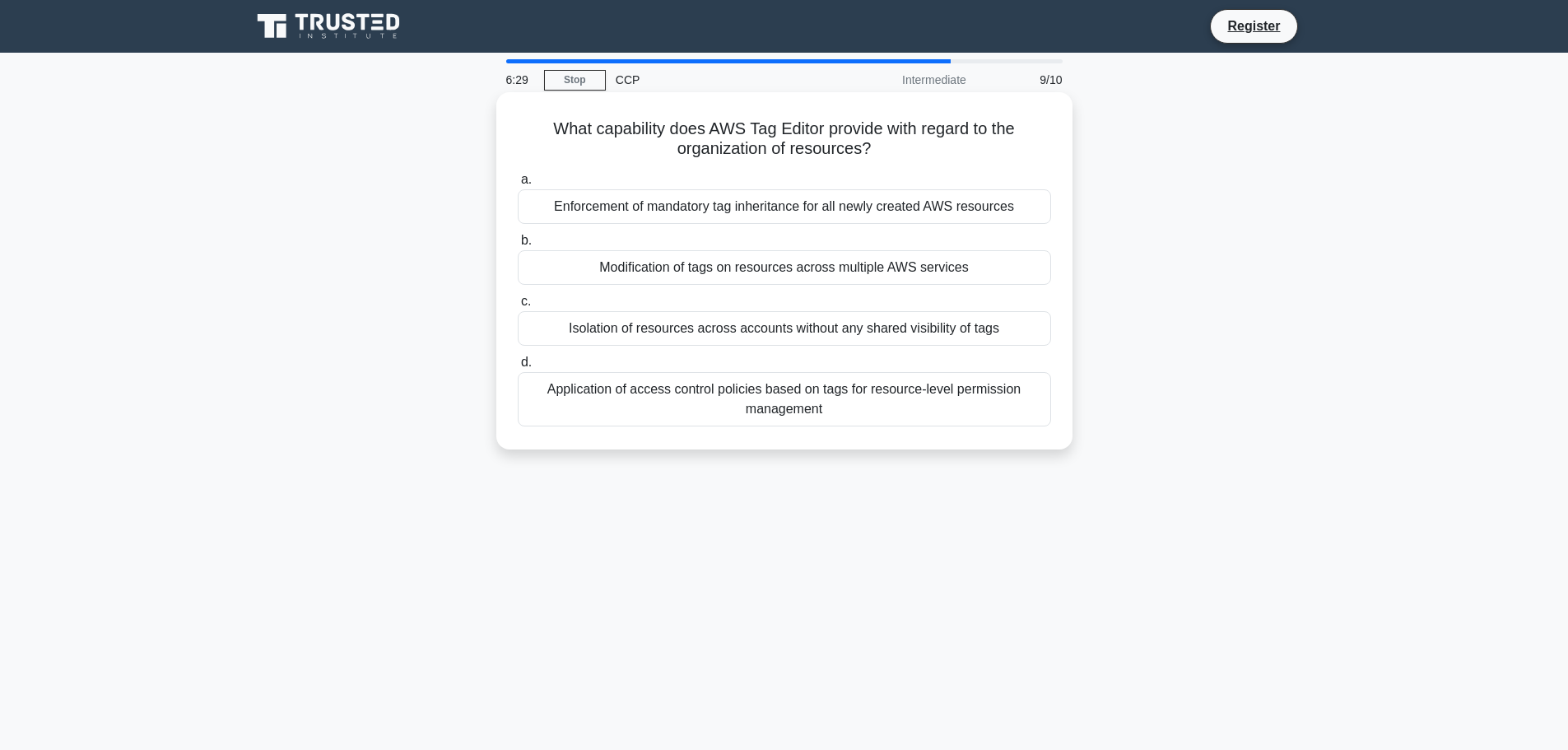
click at [763, 213] on div "Enforcement of mandatory tag inheritance for all newly created AWS resources" at bounding box center [784, 206] width 534 height 34
click at [518, 185] on input "a. Enforcement of mandatory tag inheritance for all newly created AWS resources" at bounding box center [518, 180] width 0 height 11
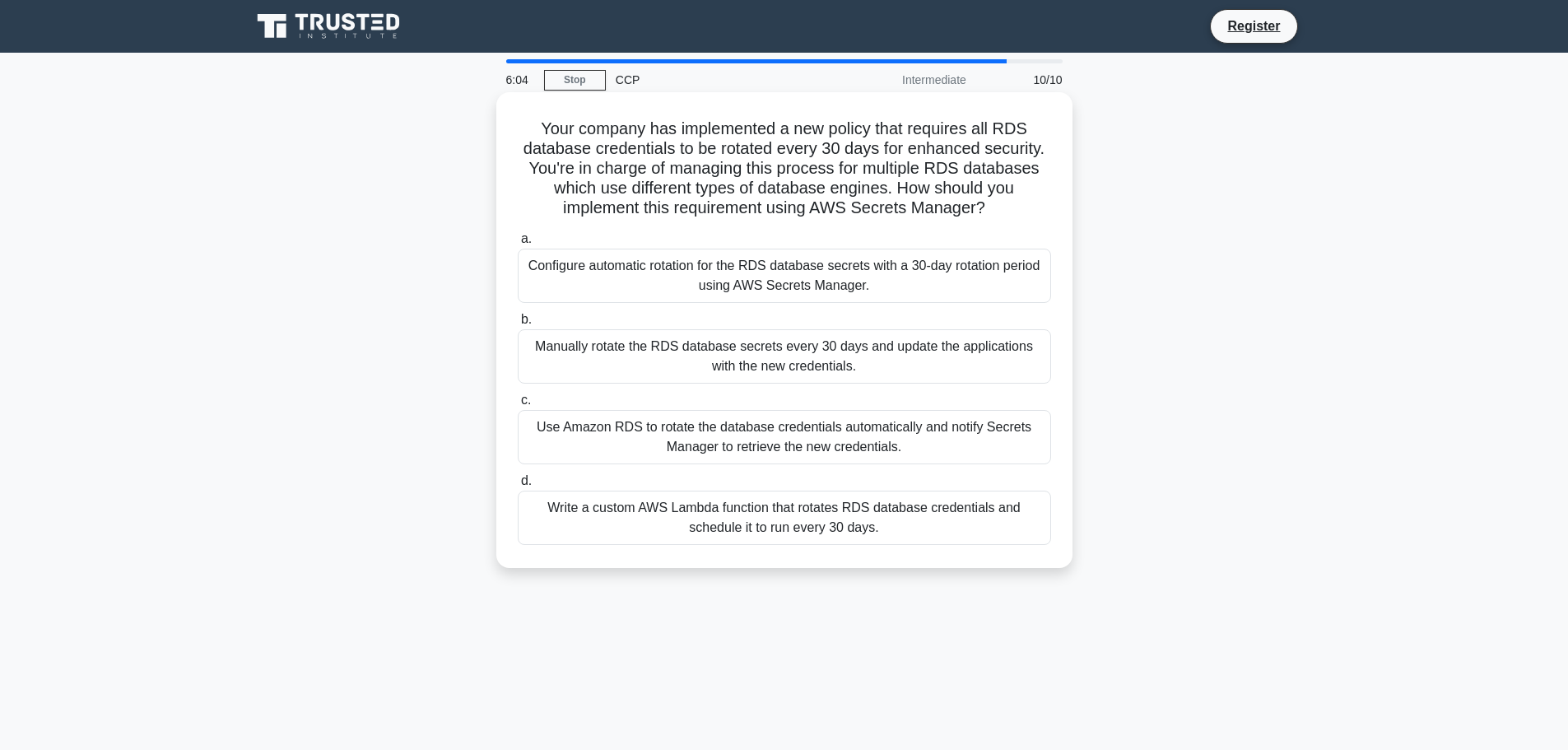
click at [890, 288] on div "Configure automatic rotation for the RDS database secrets with a 30-day rotatio…" at bounding box center [784, 276] width 534 height 55
click at [518, 244] on input "a. Configure automatic rotation for the RDS database secrets with a 30-day rota…" at bounding box center [518, 240] width 0 height 11
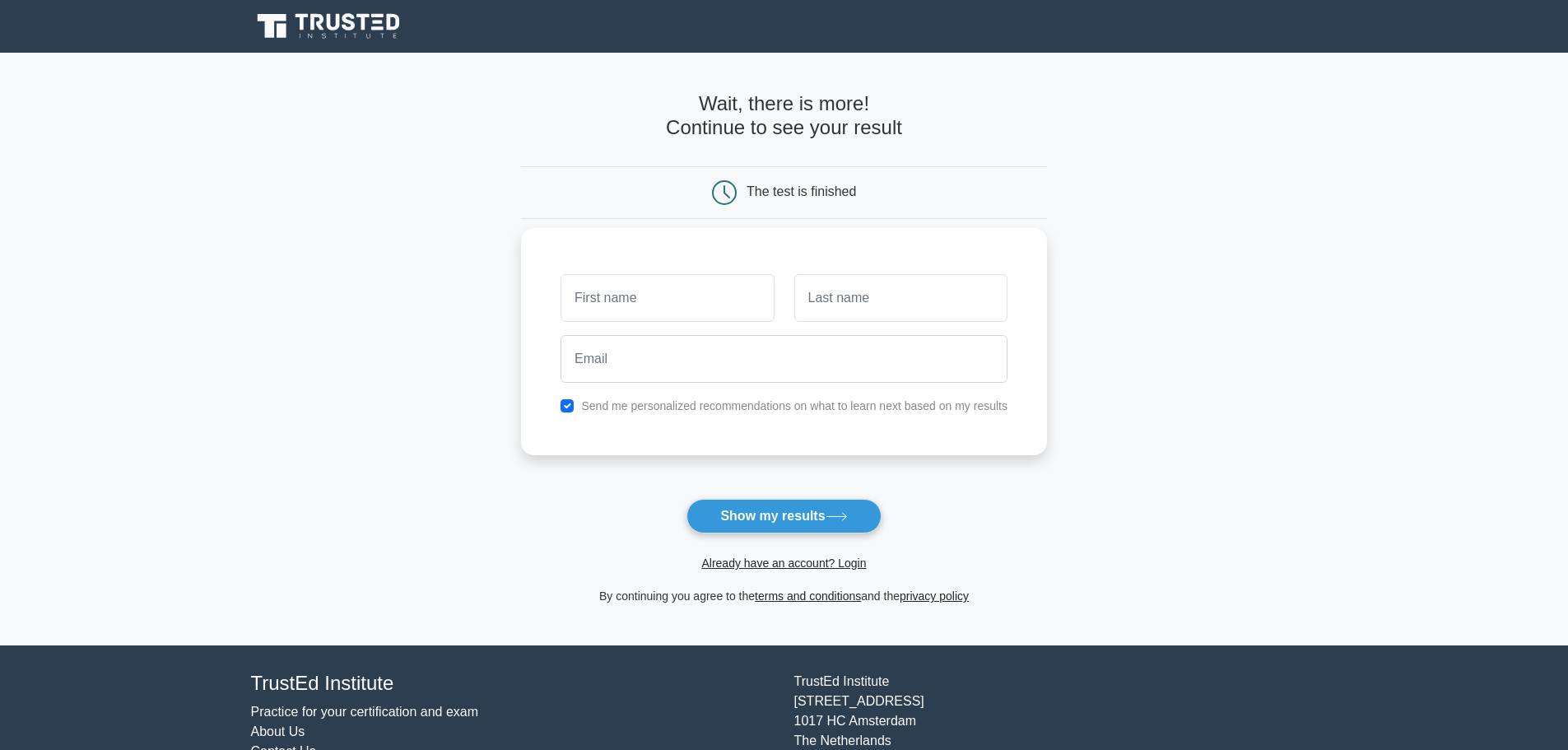
click at [709, 297] on input "text" at bounding box center [667, 298] width 213 height 48
drag, startPoint x: 1219, startPoint y: 456, endPoint x: 1209, endPoint y: 466, distance: 14.1
click at [1219, 457] on main "Wait, there is more! Continue to see your result The test is finished and the" at bounding box center [784, 349] width 1568 height 593
click at [326, 20] on icon at bounding box center [329, 27] width 158 height 31
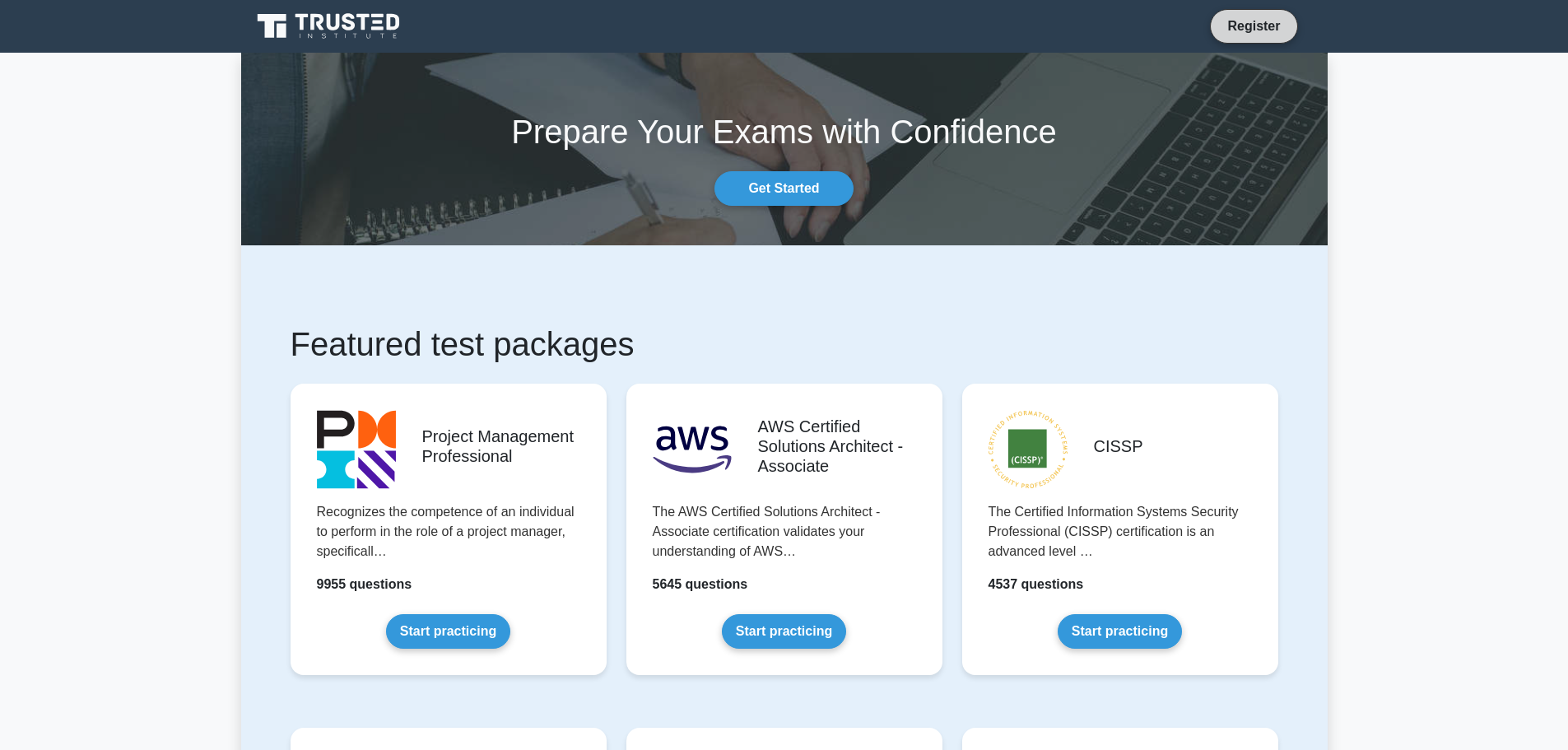
click at [1243, 23] on link "Register" at bounding box center [1253, 26] width 72 height 20
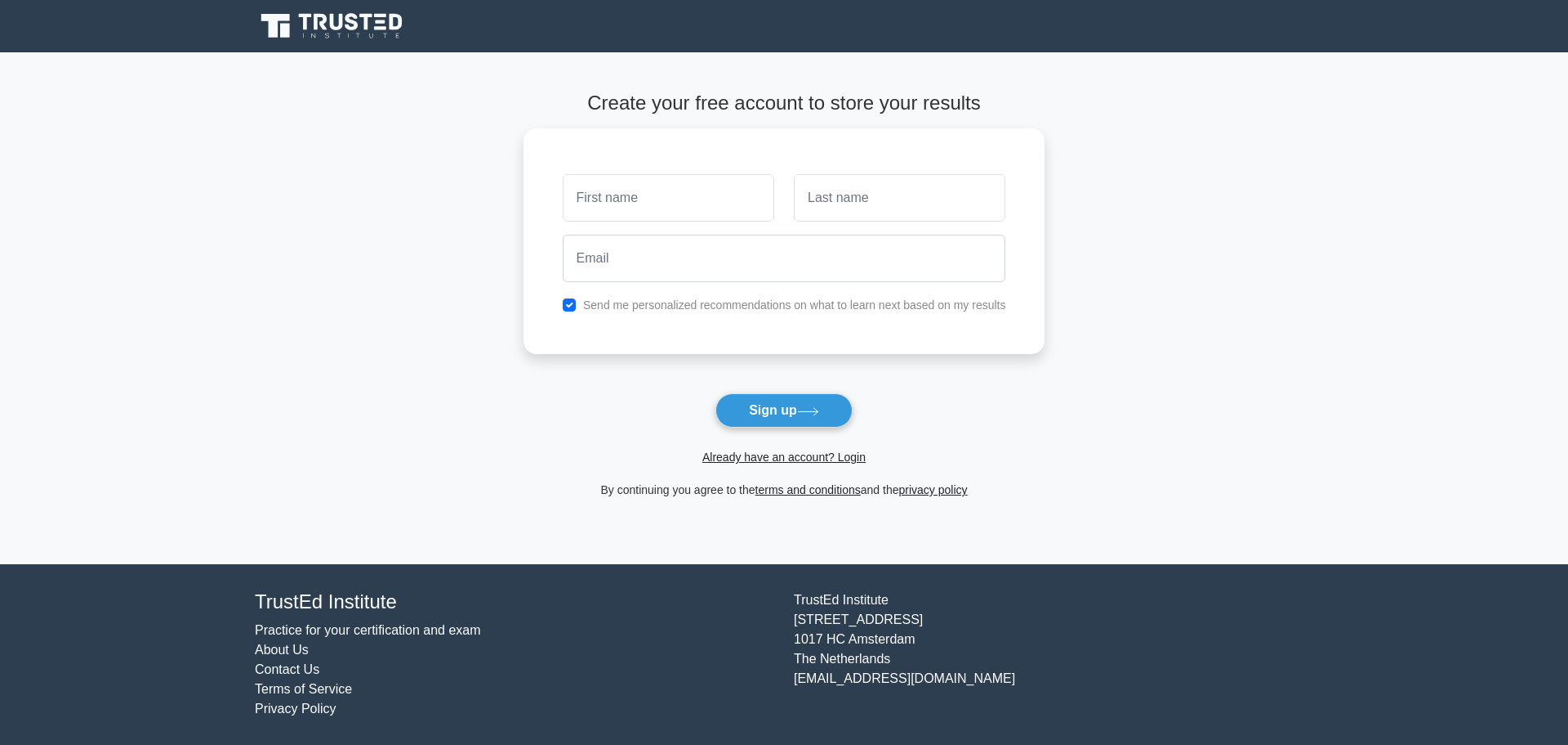
click at [281, 11] on icon at bounding box center [333, 27] width 157 height 31
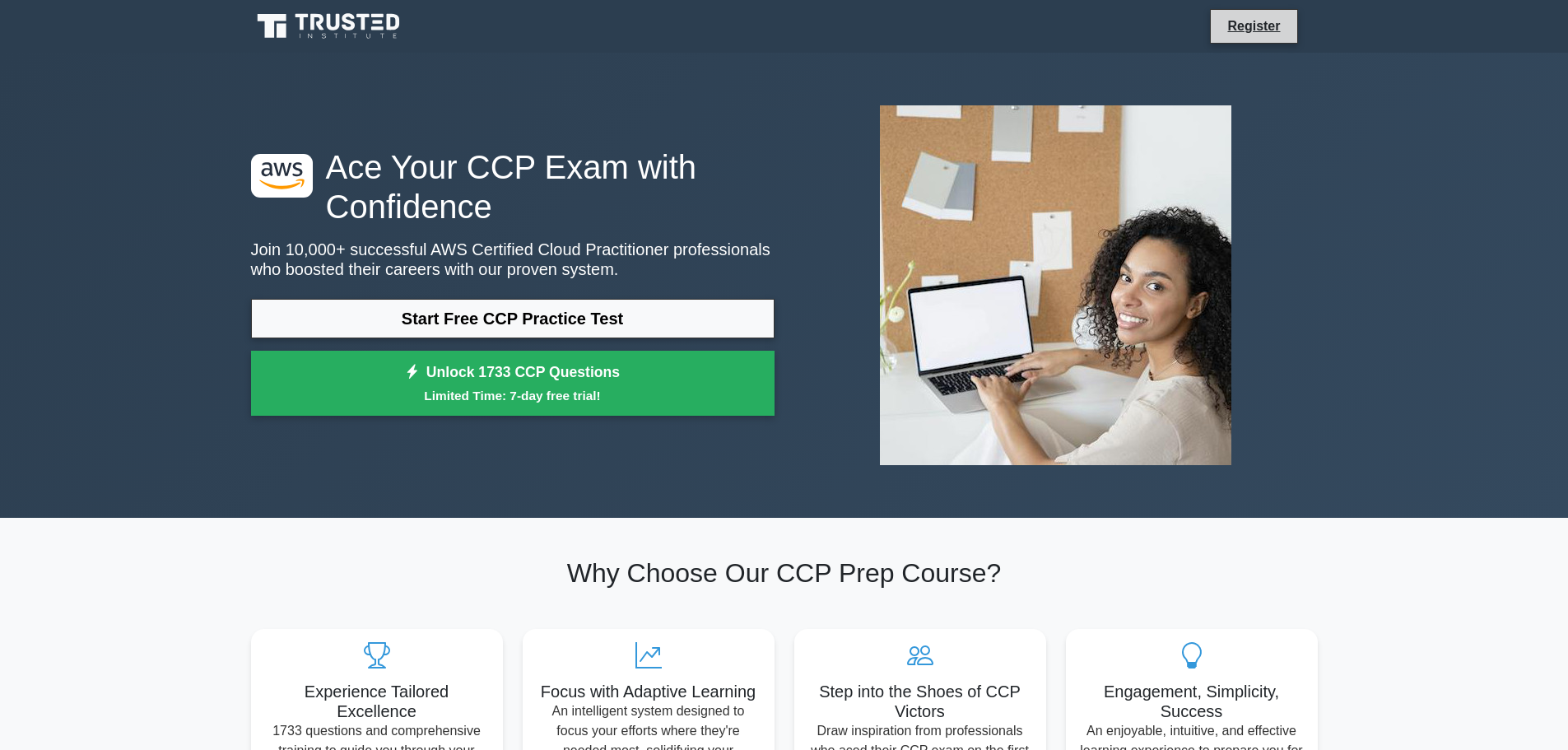
click at [1244, 10] on li "Register" at bounding box center [1253, 26] width 87 height 34
click at [1276, 30] on link "Register" at bounding box center [1253, 26] width 72 height 20
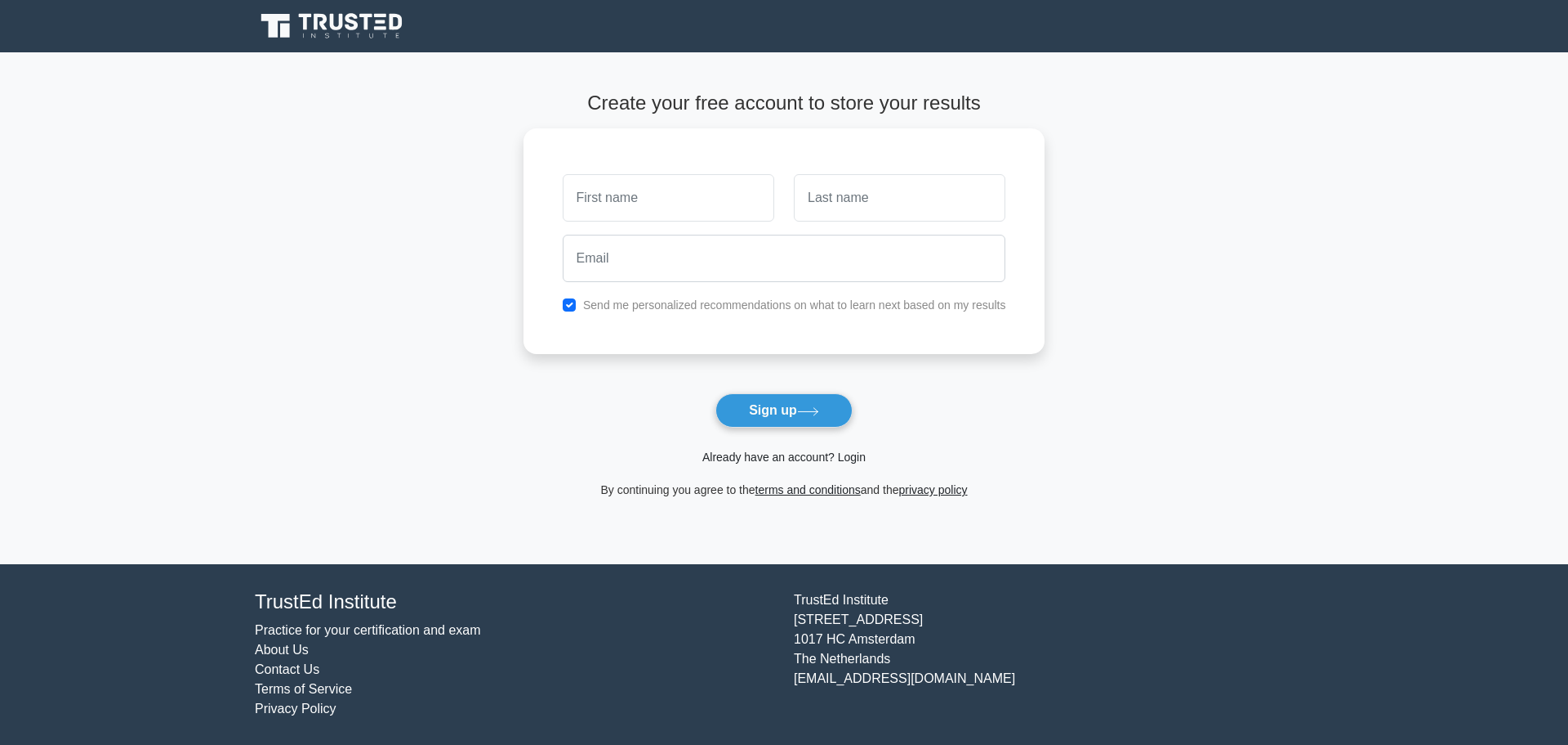
click at [844, 460] on link "Already have an account? Login" at bounding box center [784, 457] width 163 height 13
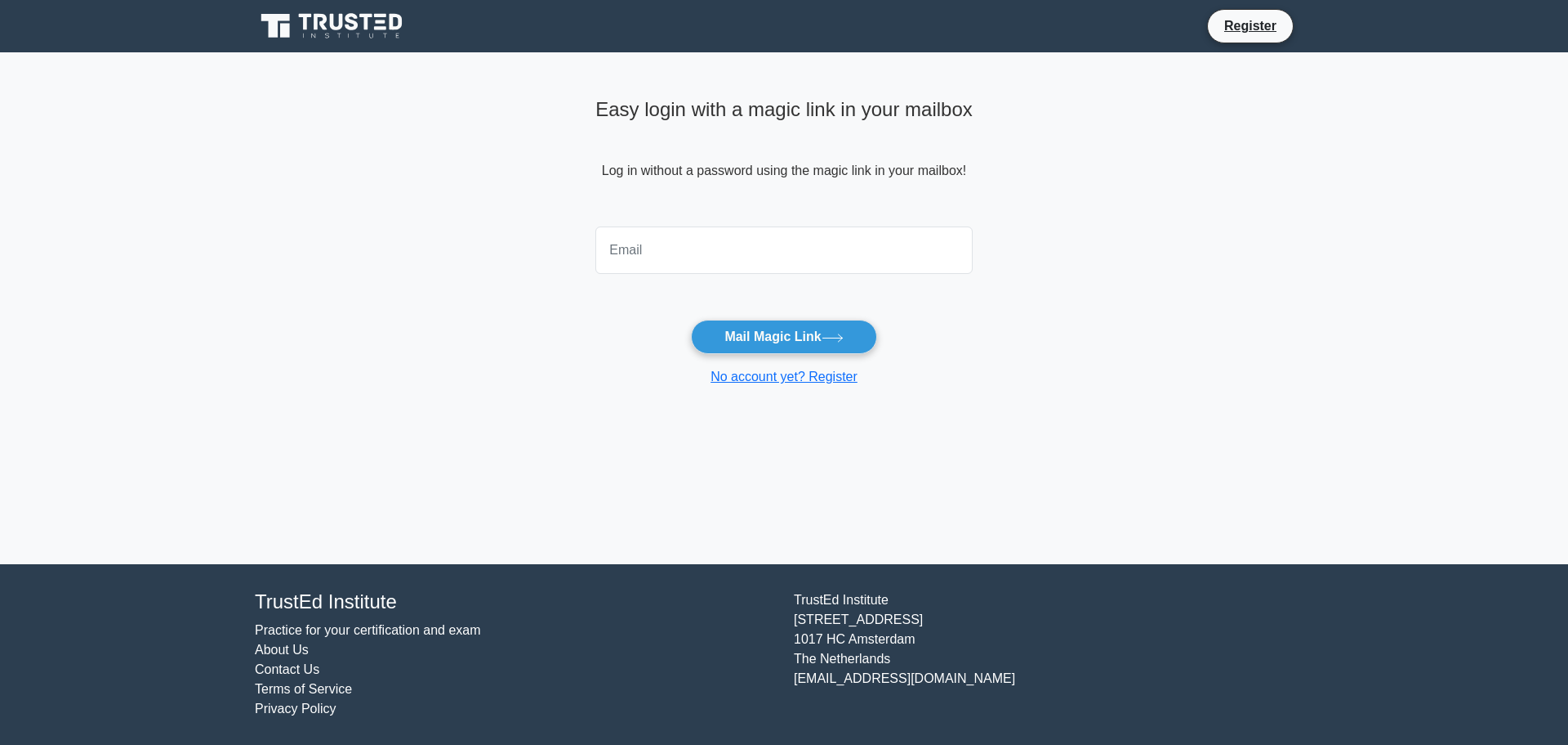
click at [759, 256] on input "email" at bounding box center [784, 250] width 377 height 48
type input "mwajaahath@gmail.com"
click at [801, 338] on button "Mail Magic Link" at bounding box center [784, 336] width 185 height 34
